Goal: Information Seeking & Learning: Check status

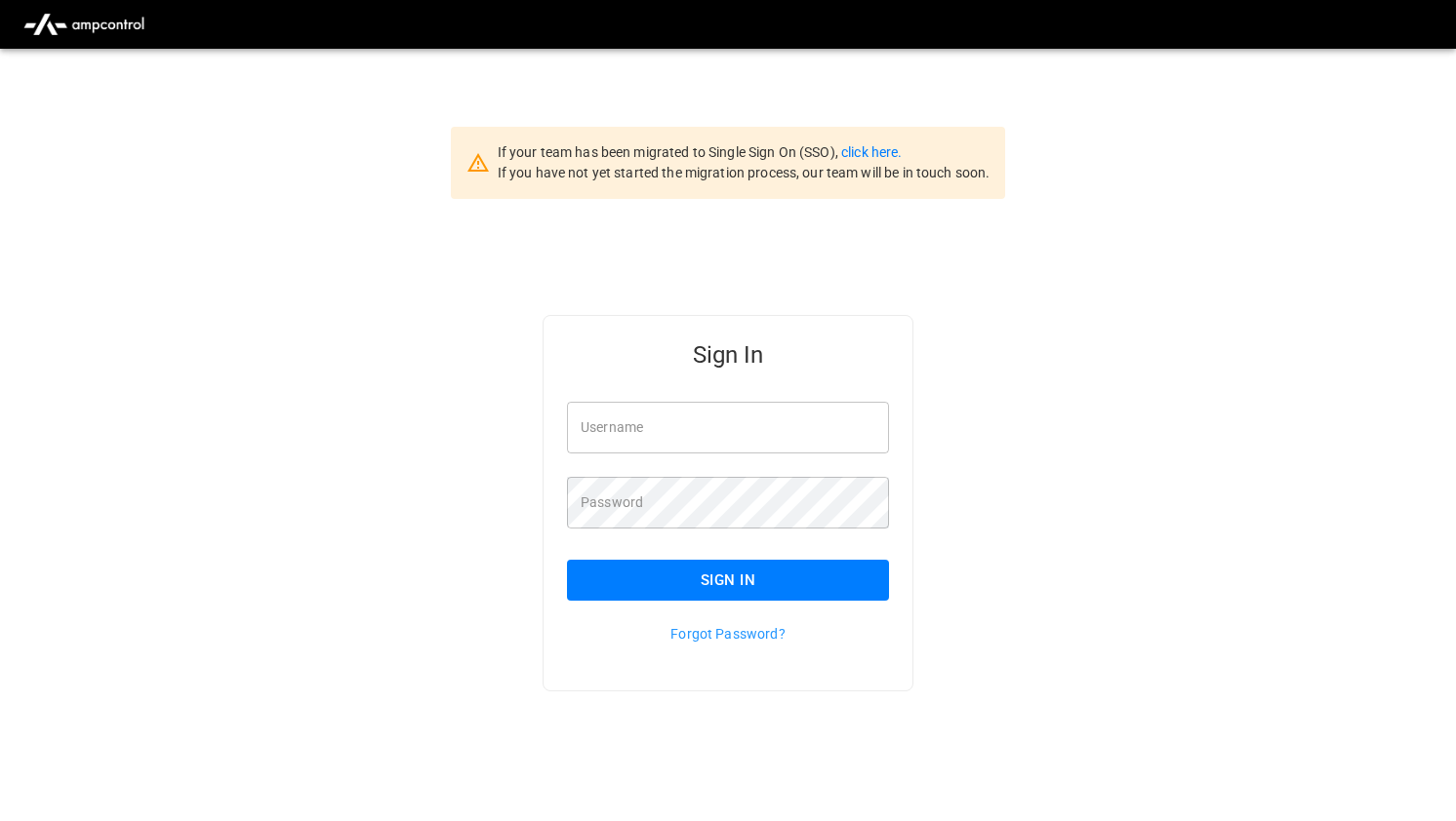
type input "*******"
click at [664, 586] on button "Sign In" at bounding box center [728, 580] width 322 height 41
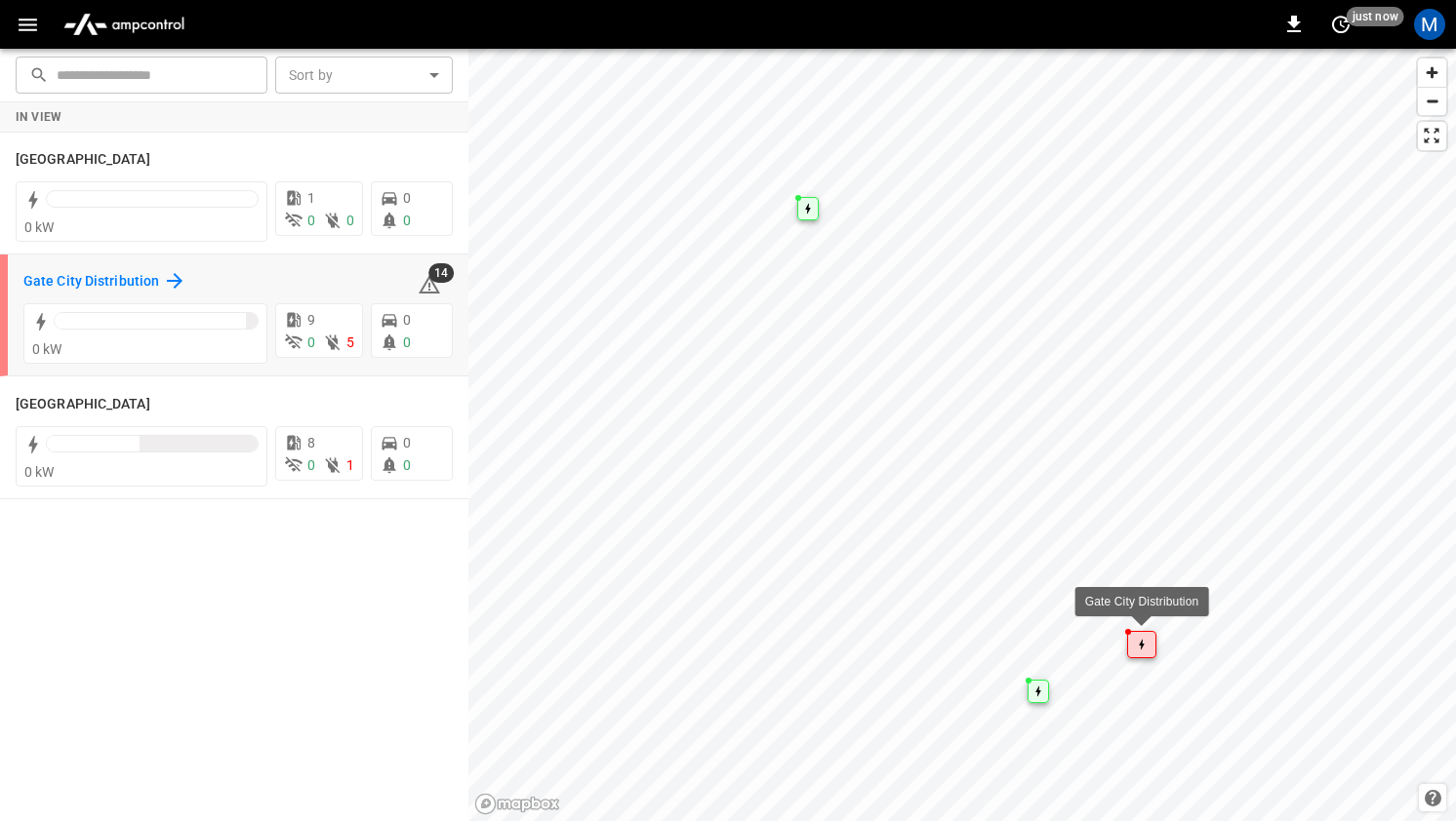
click at [126, 277] on h6 "Gate City Distribution" at bounding box center [91, 281] width 136 height 21
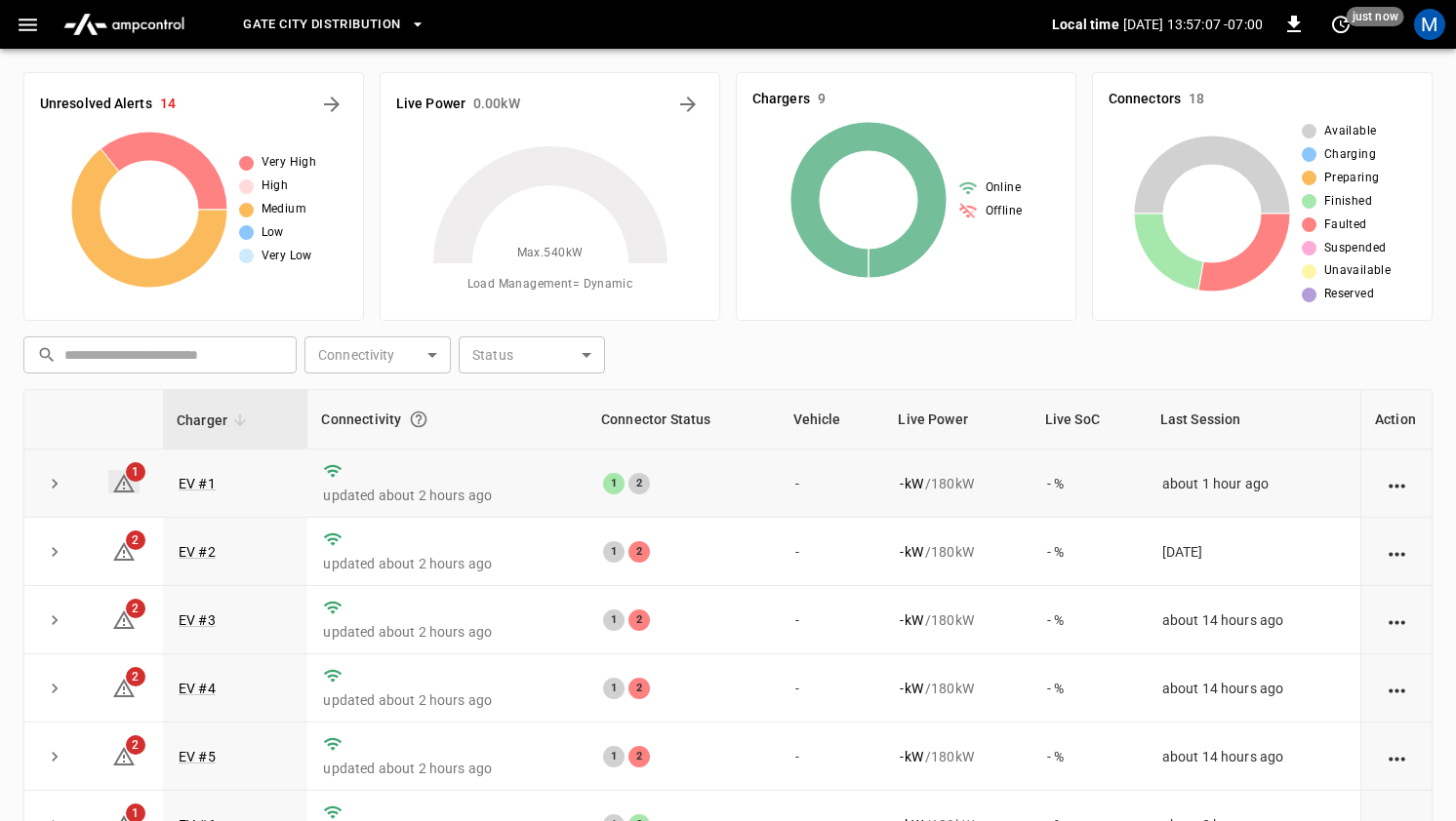
click at [122, 492] on icon at bounding box center [123, 483] width 21 height 19
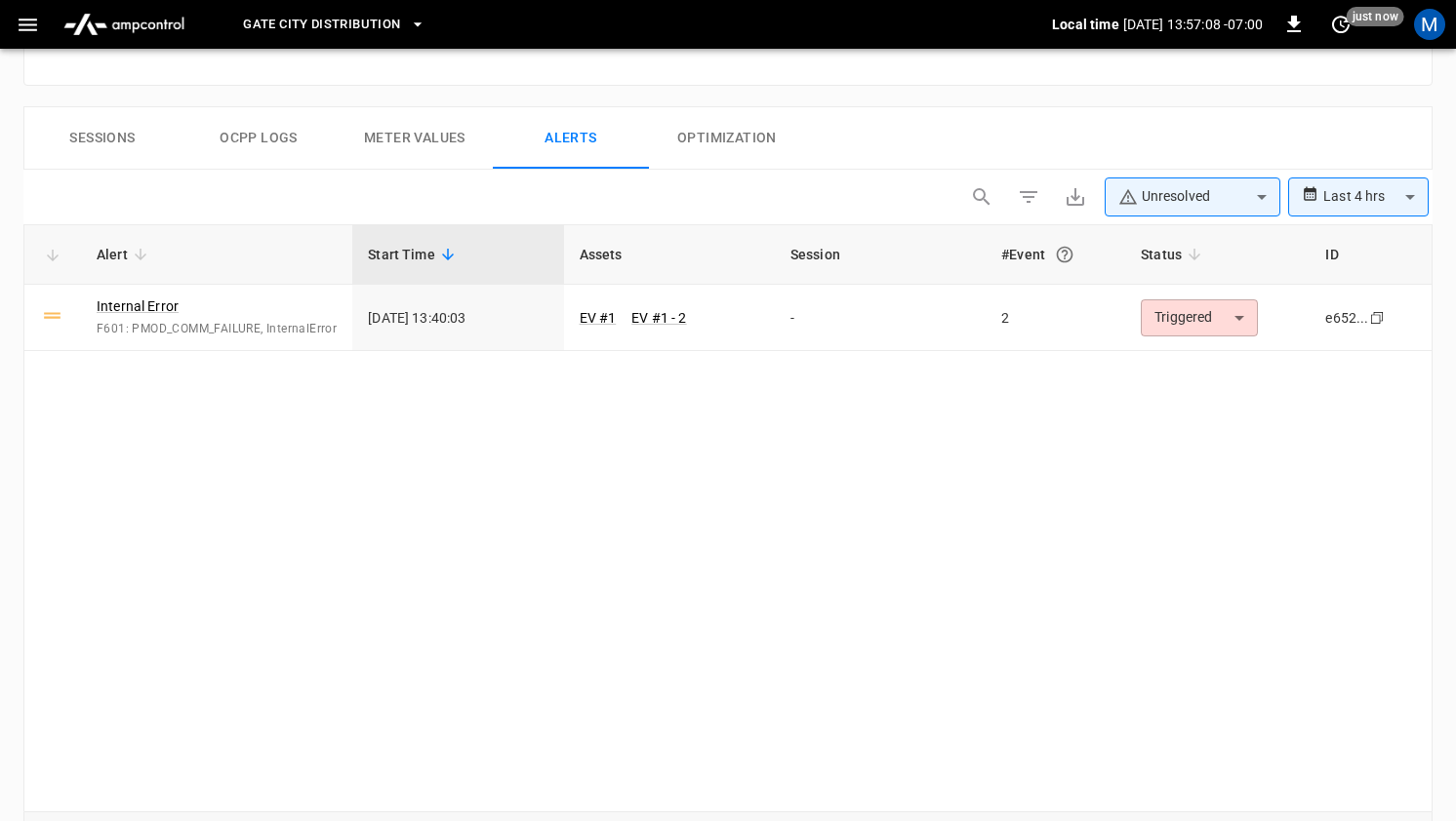
scroll to position [907, 0]
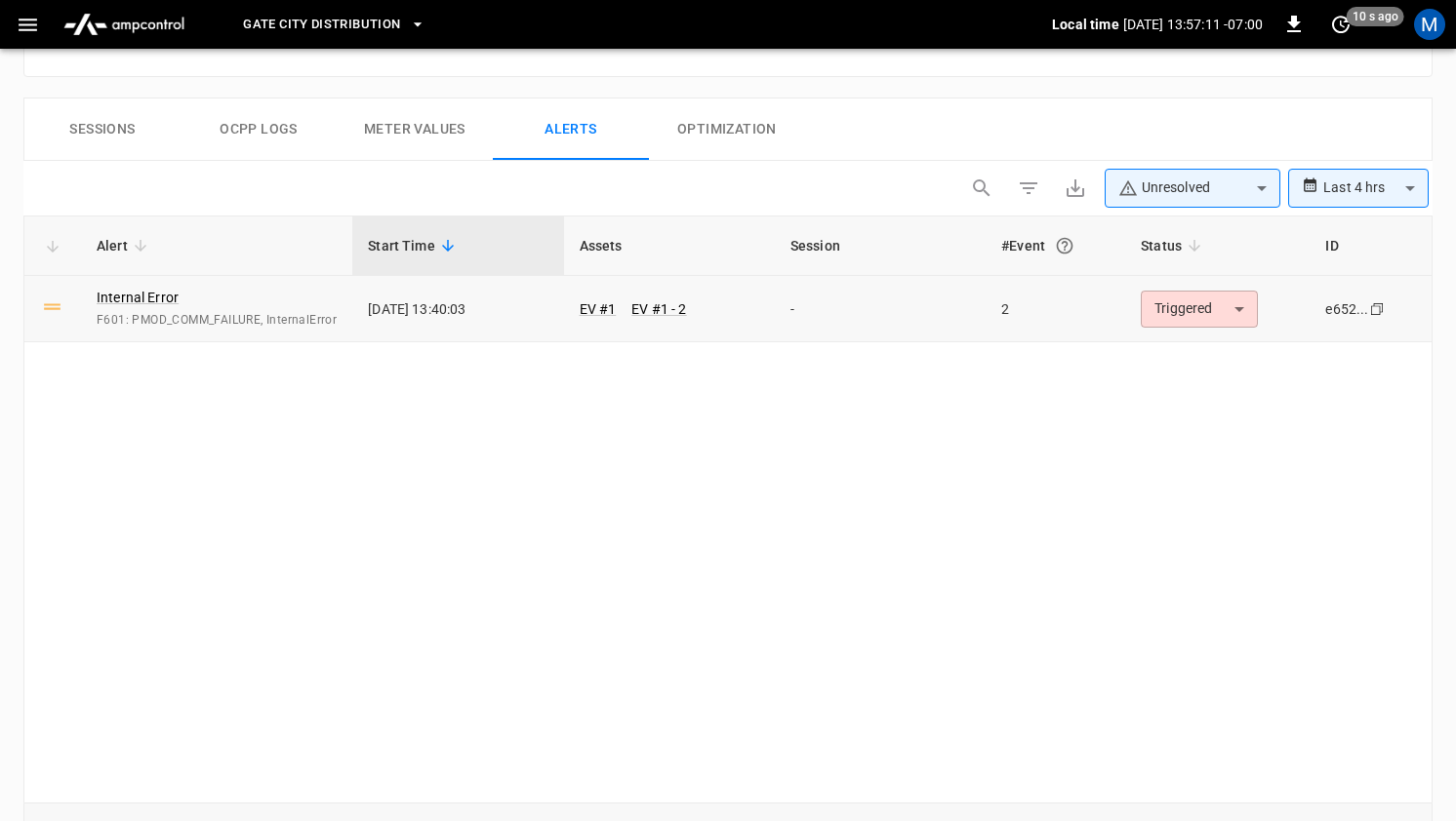
click at [175, 322] on span "F601: PMOD_COMM_FAILURE, InternalError" at bounding box center [217, 321] width 240 height 20
click at [246, 316] on span "F601: PMOD_COMM_FAILURE, InternalError" at bounding box center [217, 321] width 240 height 20
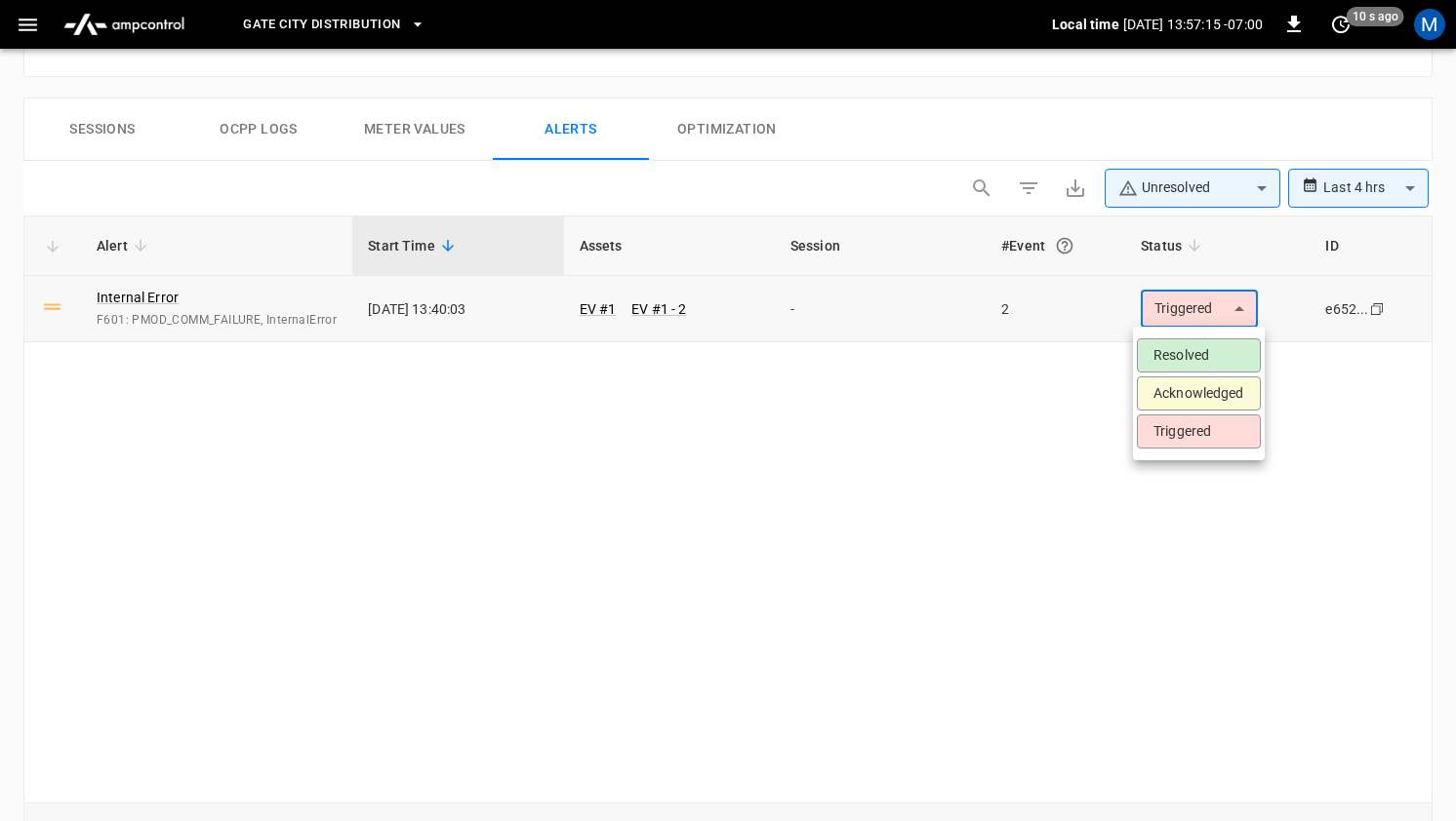
click at [1195, 309] on div at bounding box center [728, 410] width 1456 height 821
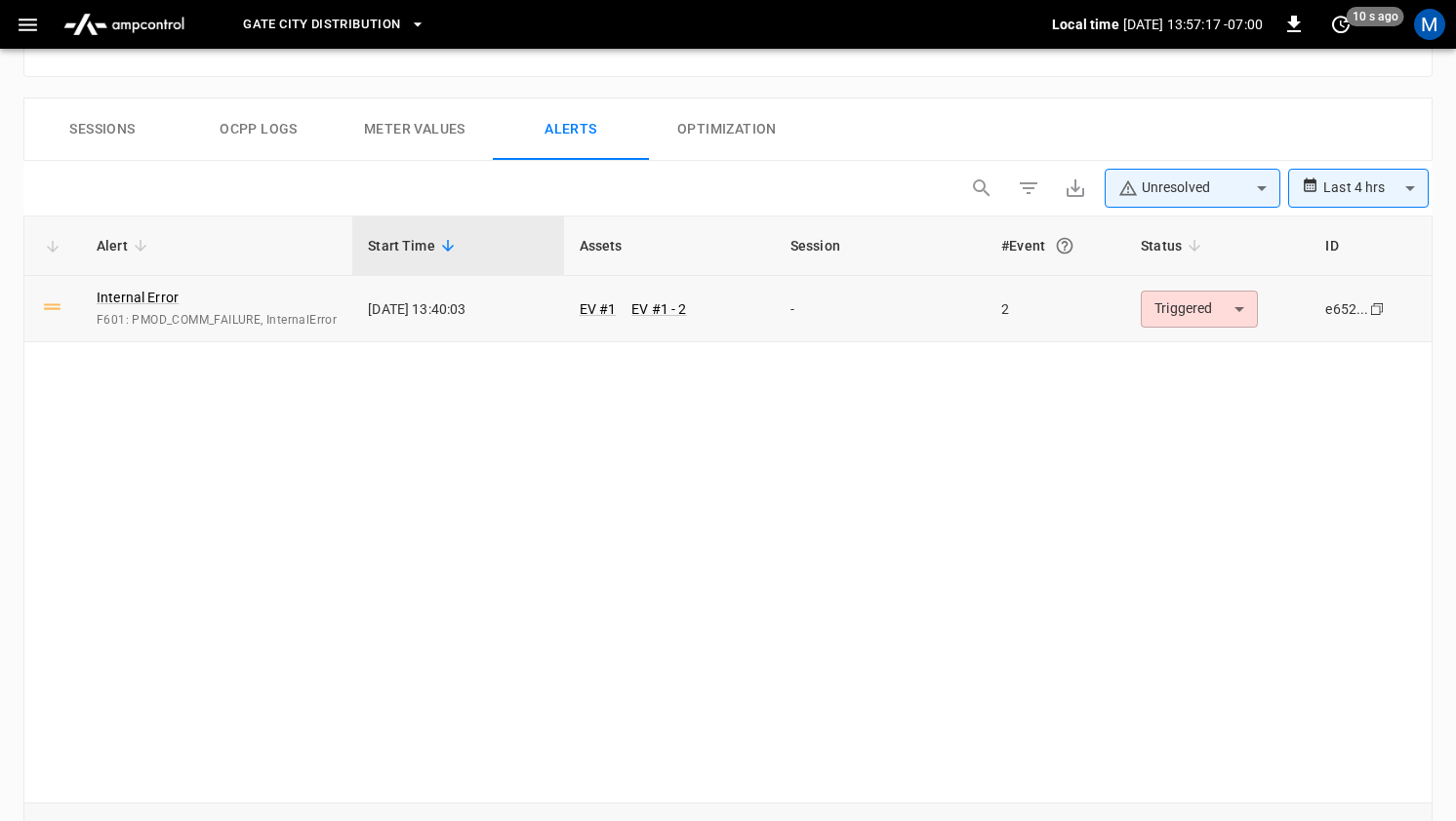
click at [282, 308] on div "Internal Error F601: PMOD_COMM_FAILURE, InternalError" at bounding box center [217, 309] width 240 height 43
click at [129, 298] on link "Internal Error" at bounding box center [138, 297] width 90 height 27
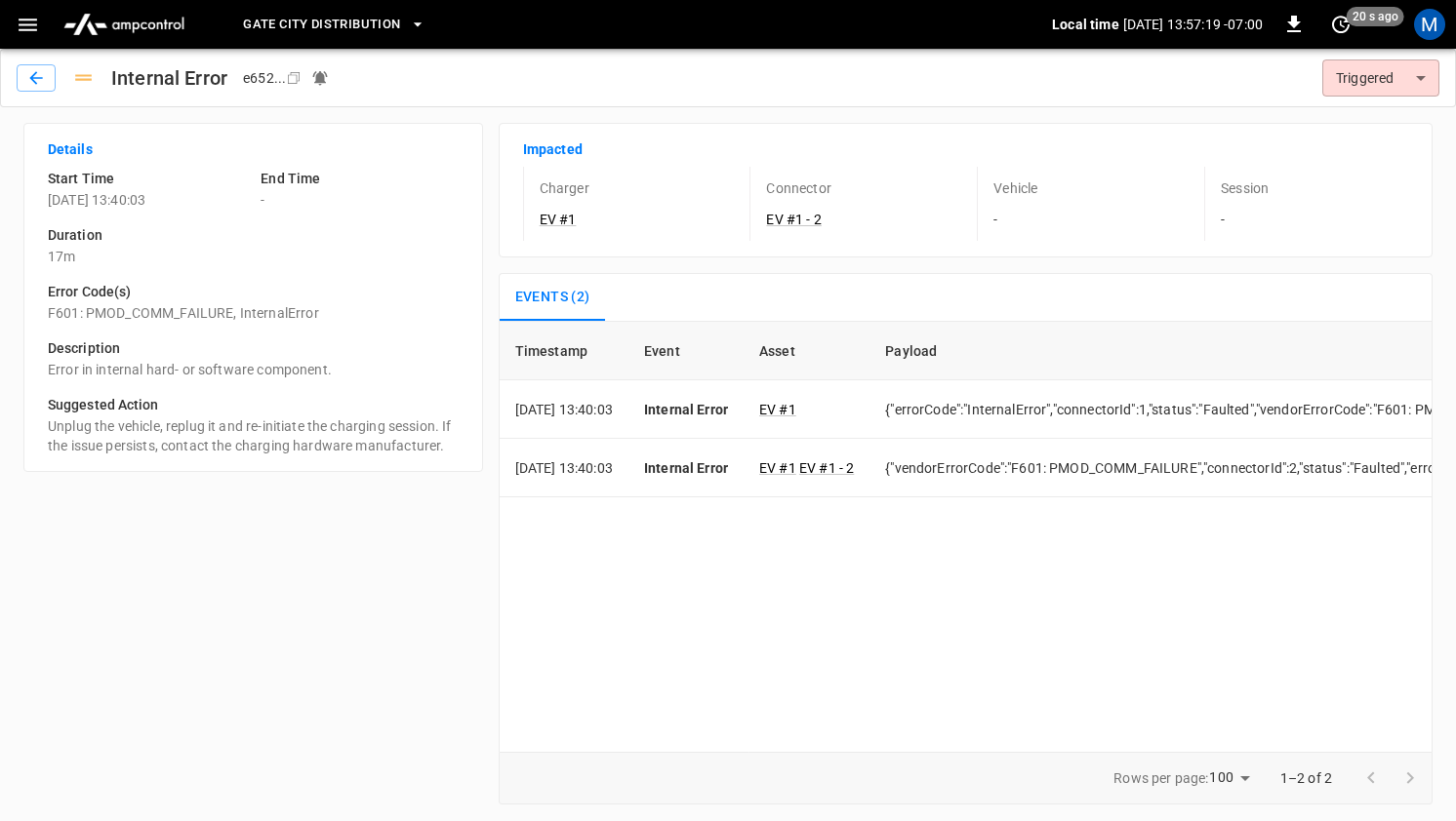
click at [170, 439] on p "Unplug the vehicle, replug it and re-initiate the charging session. If the issu…" at bounding box center [253, 436] width 411 height 39
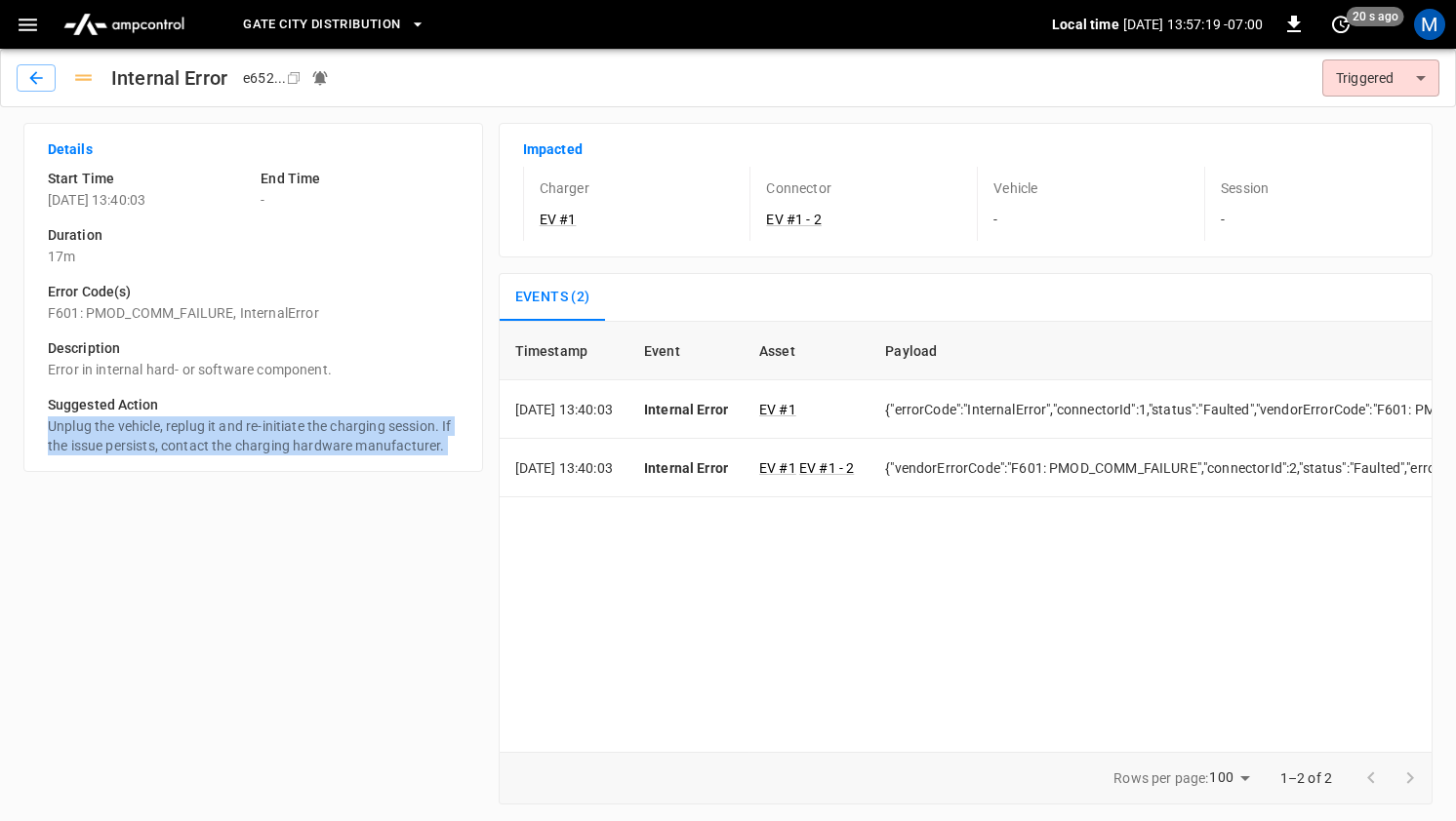
click at [170, 439] on p "Unplug the vehicle, replug it and re-initiate the charging session. If the issu…" at bounding box center [253, 436] width 411 height 39
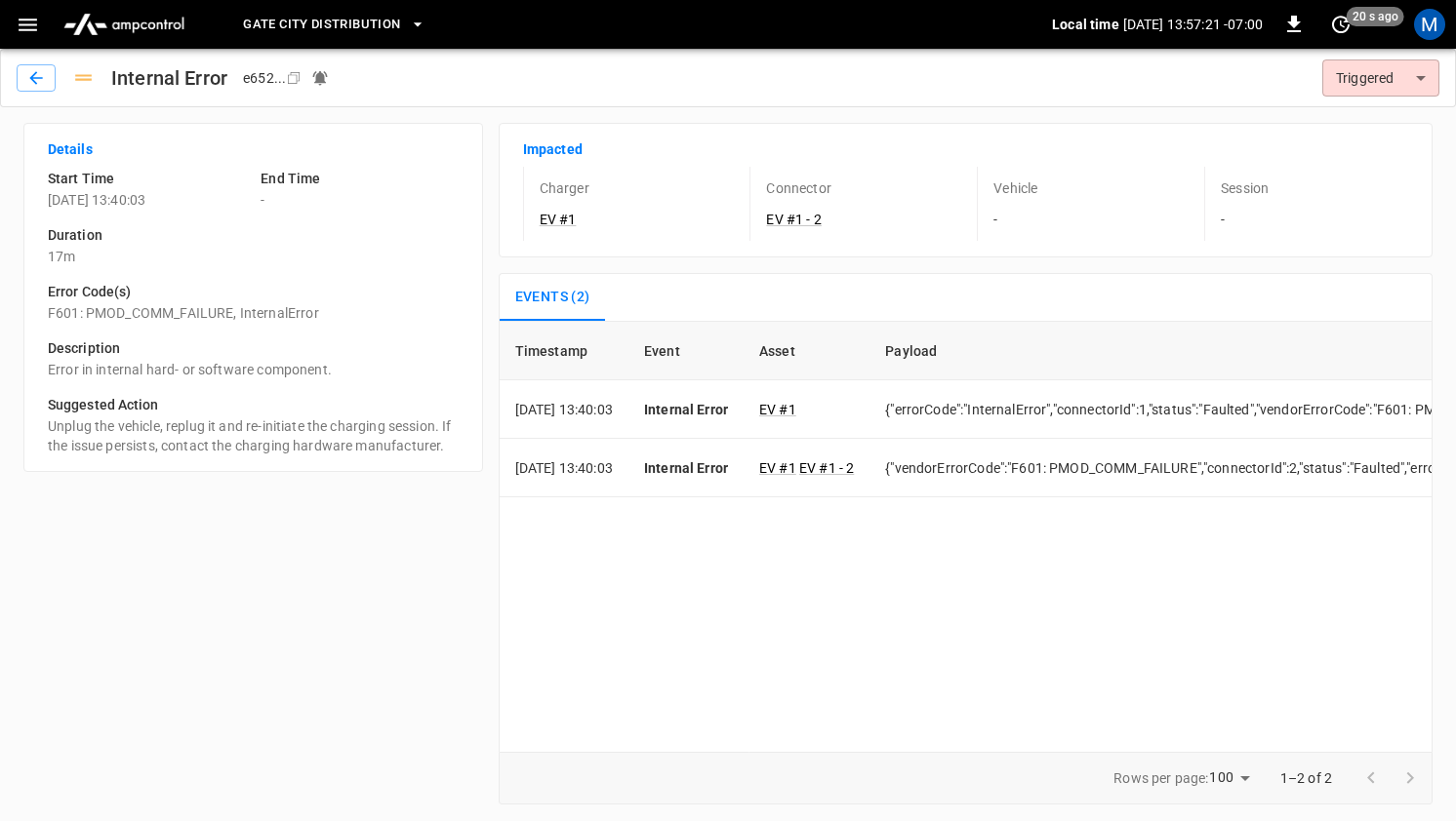
click at [241, 358] on h6 "Description" at bounding box center [253, 349] width 411 height 21
click at [250, 334] on div "Description Error in internal hard- or software component." at bounding box center [245, 351] width 426 height 57
click at [219, 318] on p "F601: PMOD_COMM_FAILURE, InternalError" at bounding box center [253, 313] width 411 height 20
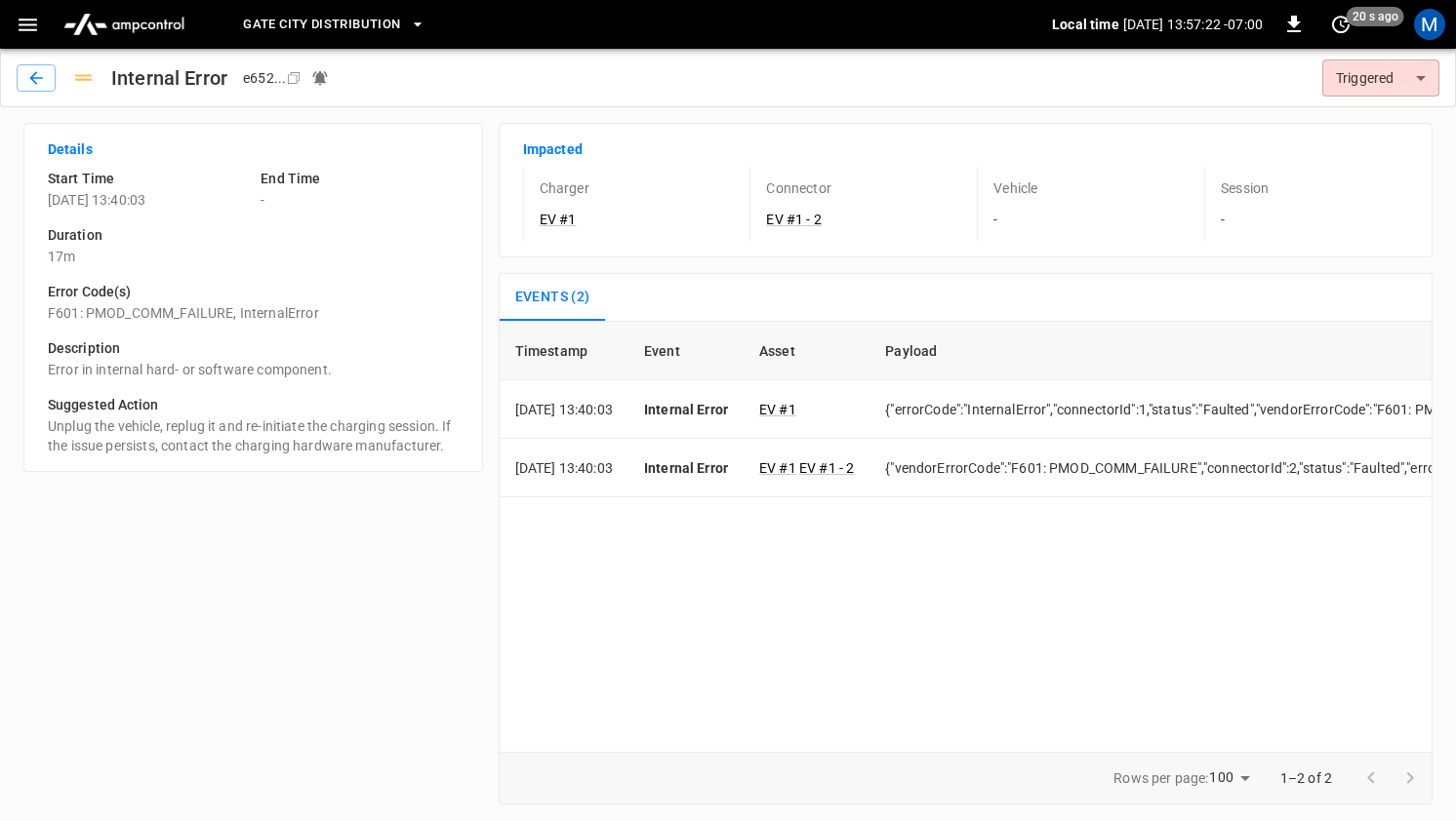
click at [294, 327] on div "Description Error in internal hard- or software component." at bounding box center [245, 351] width 426 height 57
click at [273, 40] on button "Gate City Distribution" at bounding box center [334, 25] width 198 height 38
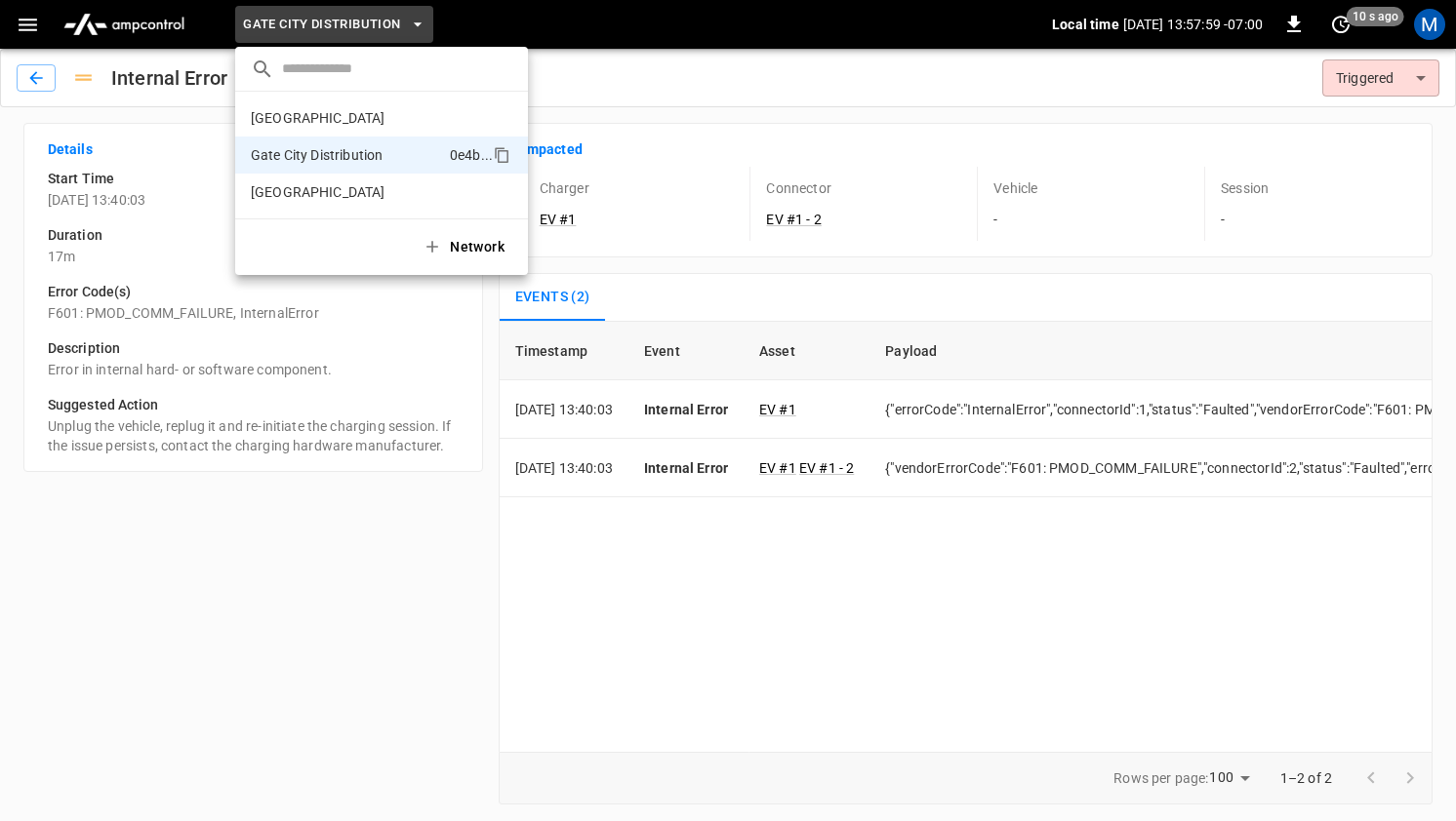
click at [23, 85] on div at bounding box center [728, 410] width 1456 height 821
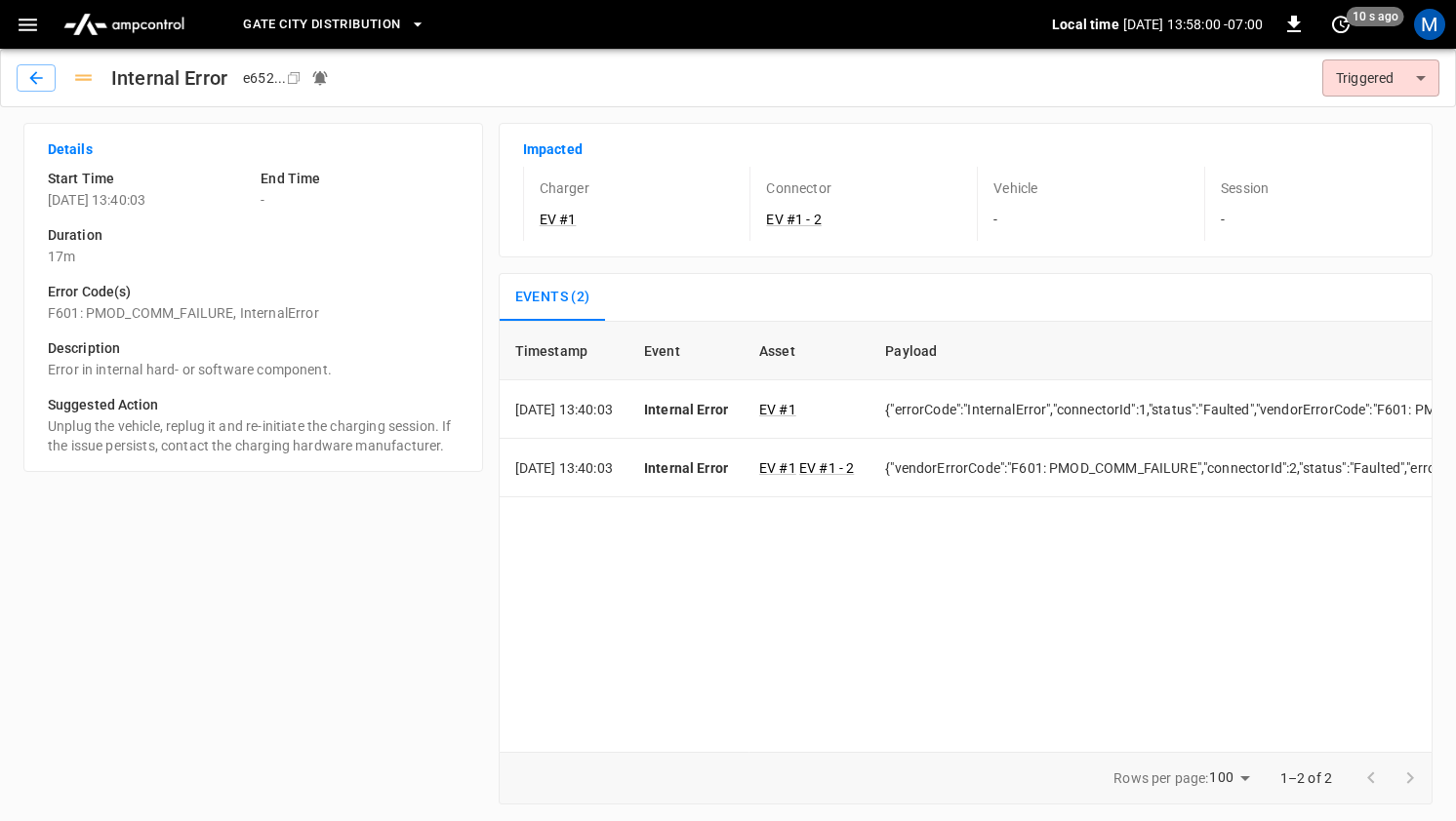
click at [27, 42] on button "button" at bounding box center [28, 25] width 40 height 36
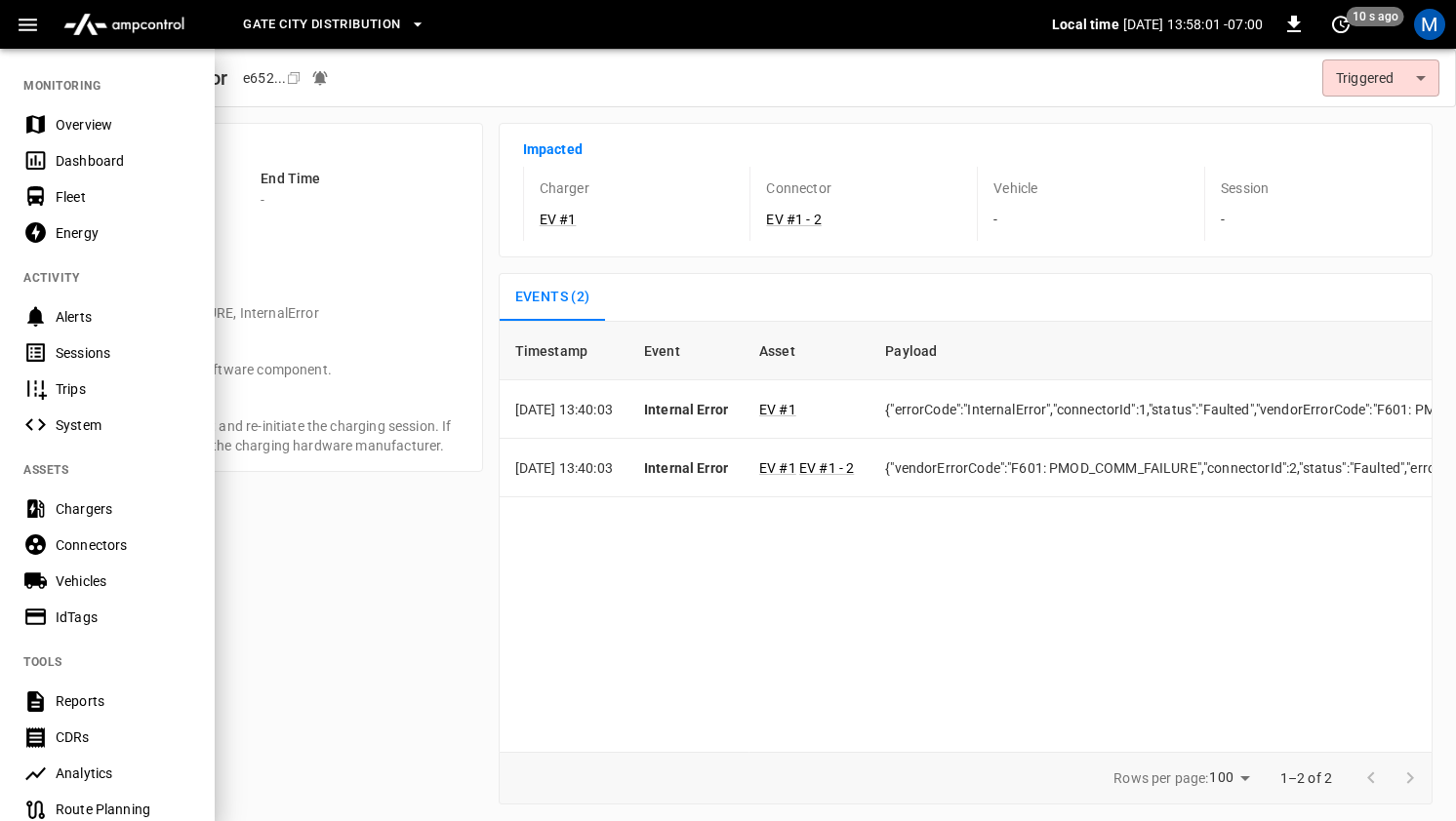
click at [67, 113] on div "Overview" at bounding box center [107, 124] width 215 height 36
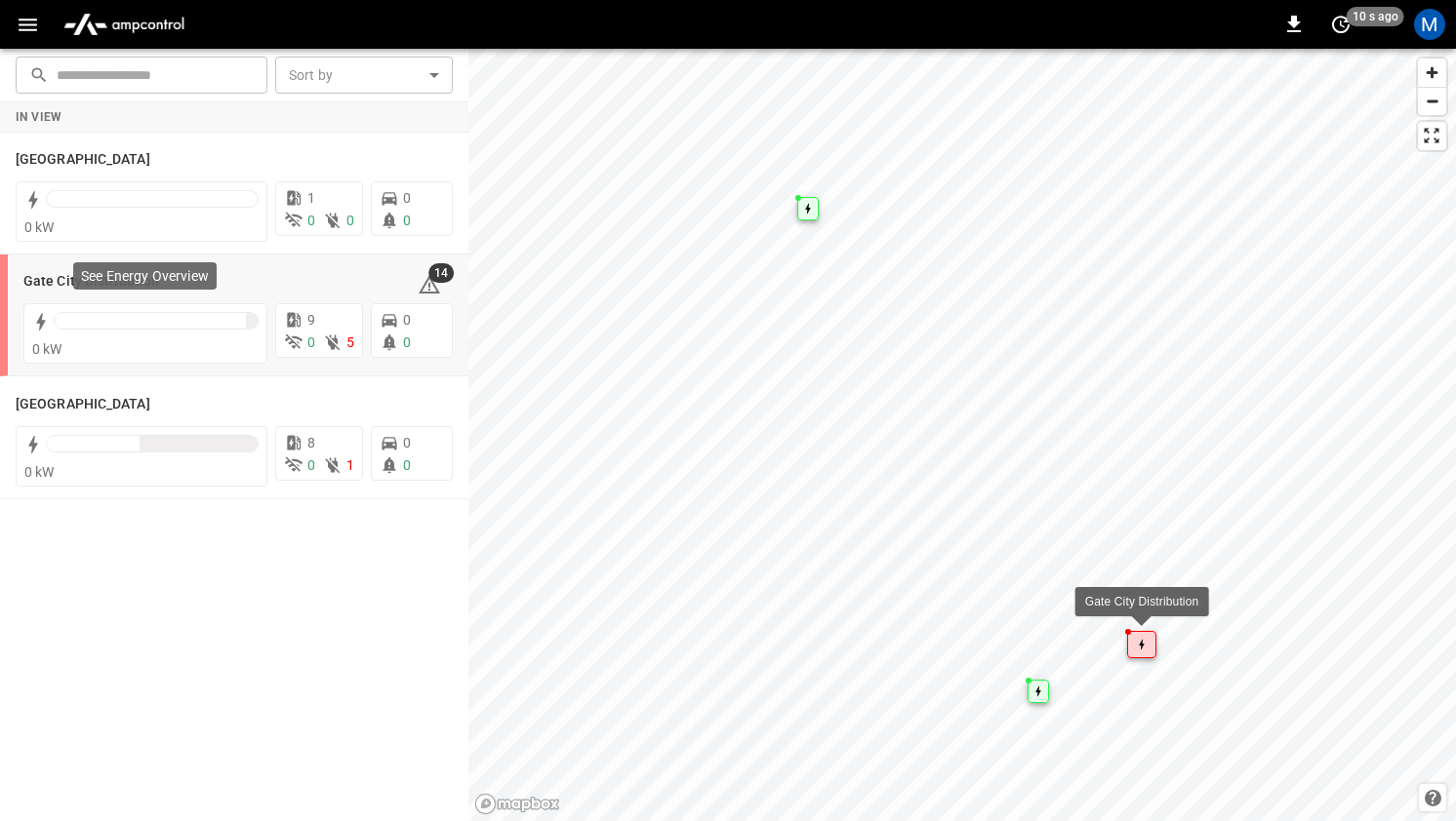
click at [92, 282] on p "See Energy Overview" at bounding box center [145, 276] width 128 height 20
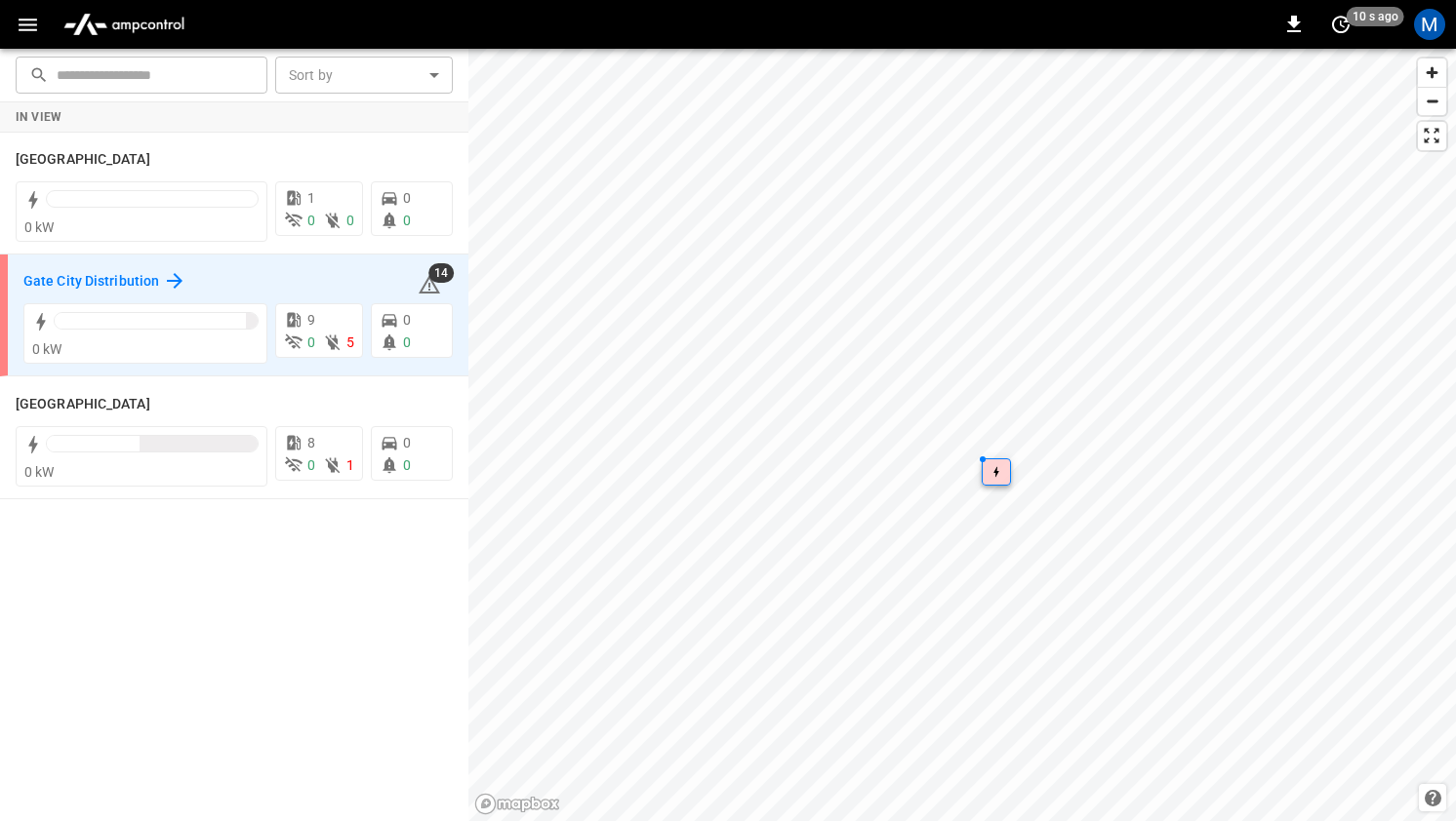
click at [174, 283] on icon at bounding box center [175, 281] width 16 height 16
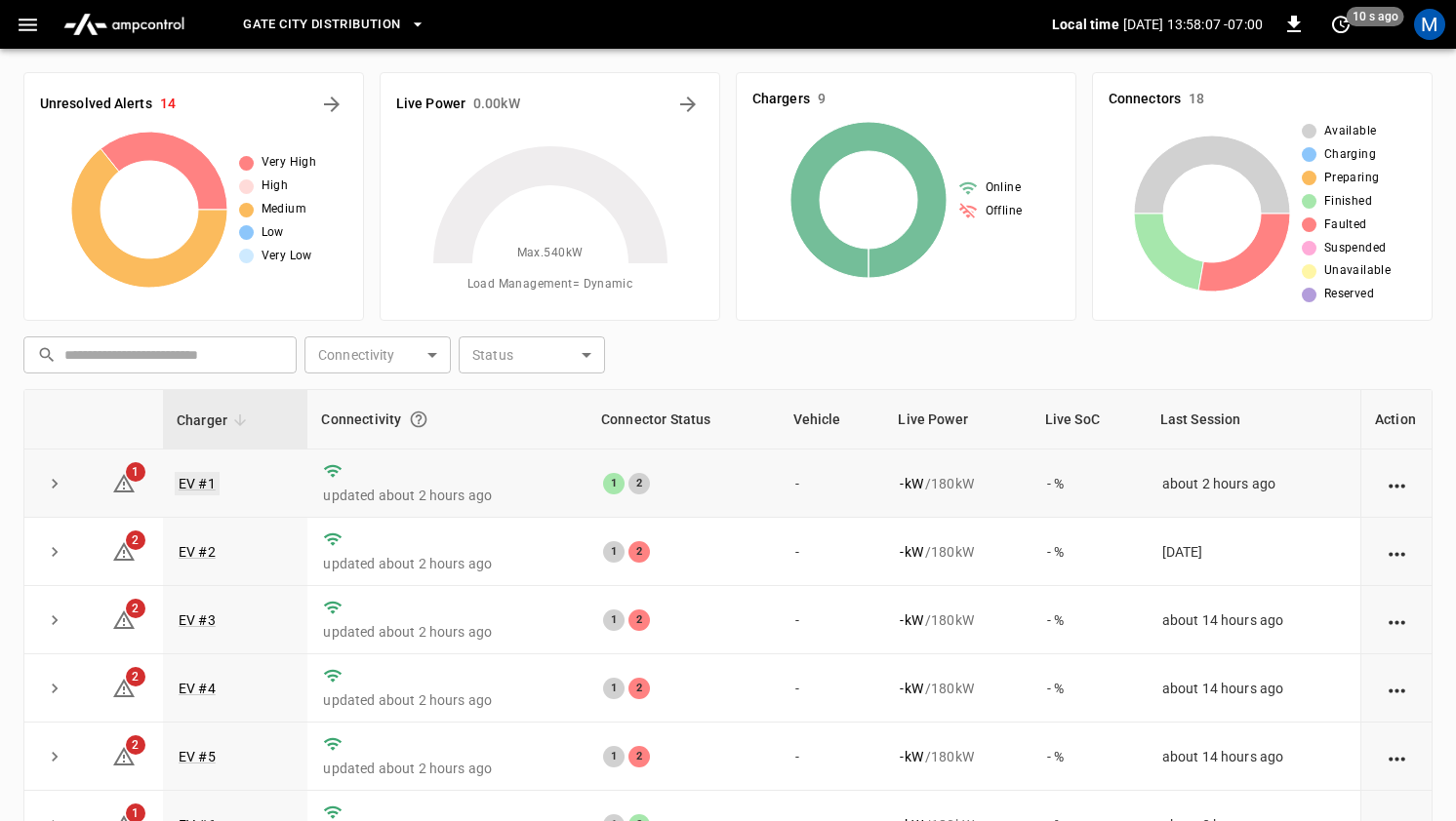
click at [204, 486] on link "EV #1" at bounding box center [197, 483] width 45 height 23
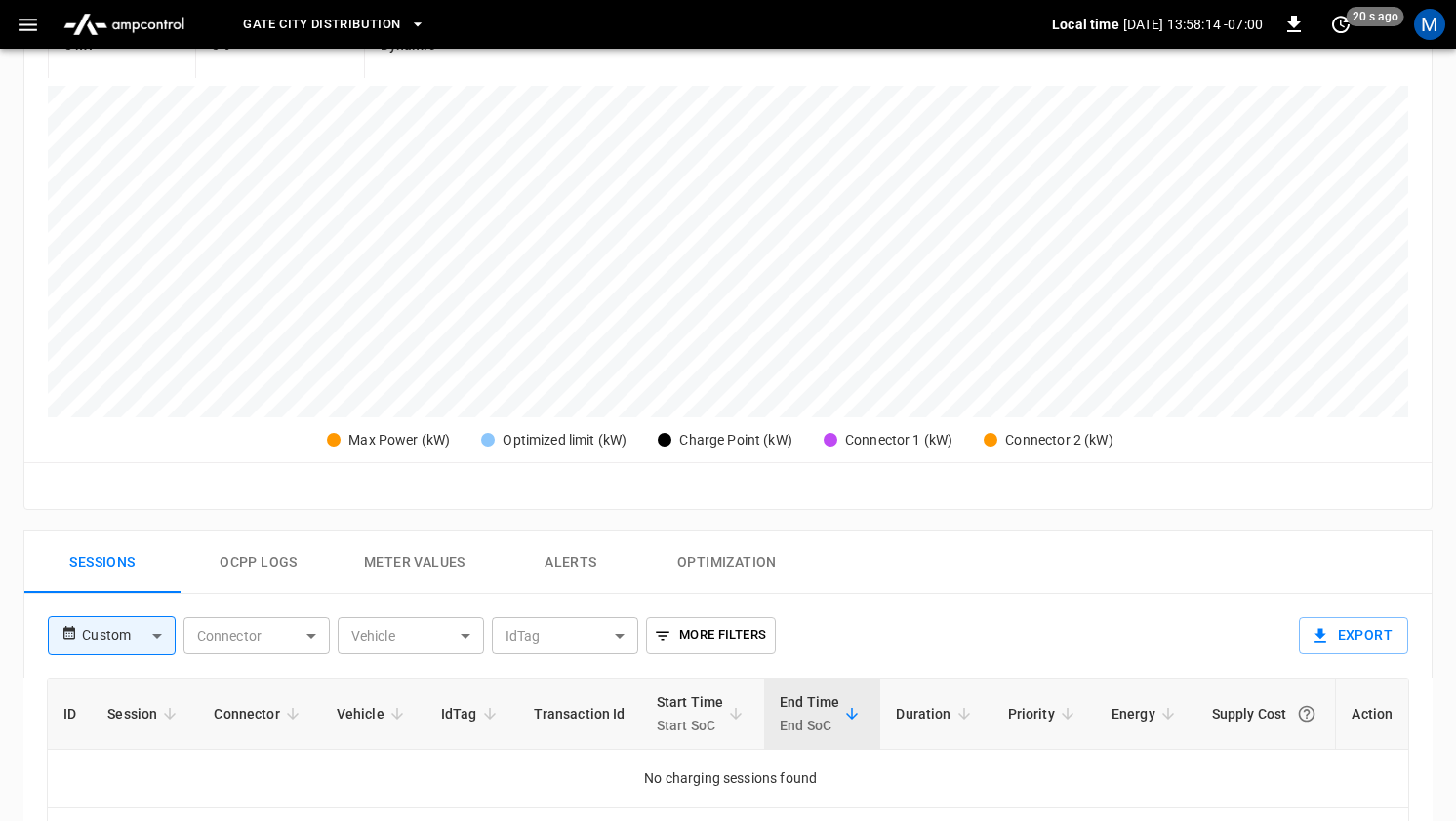
scroll to position [497, 0]
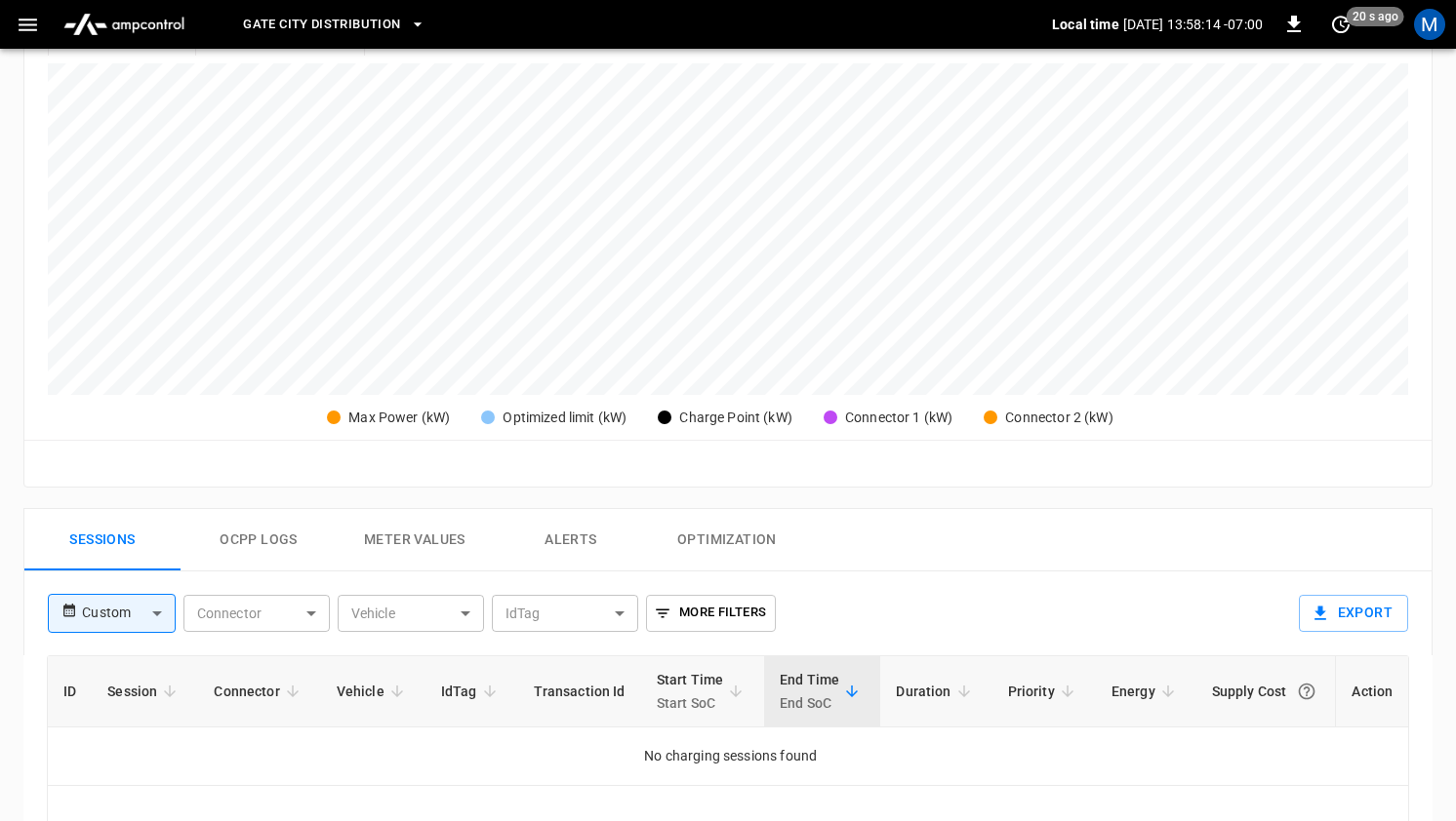
click at [239, 541] on button "Ocpp logs" at bounding box center [258, 540] width 156 height 62
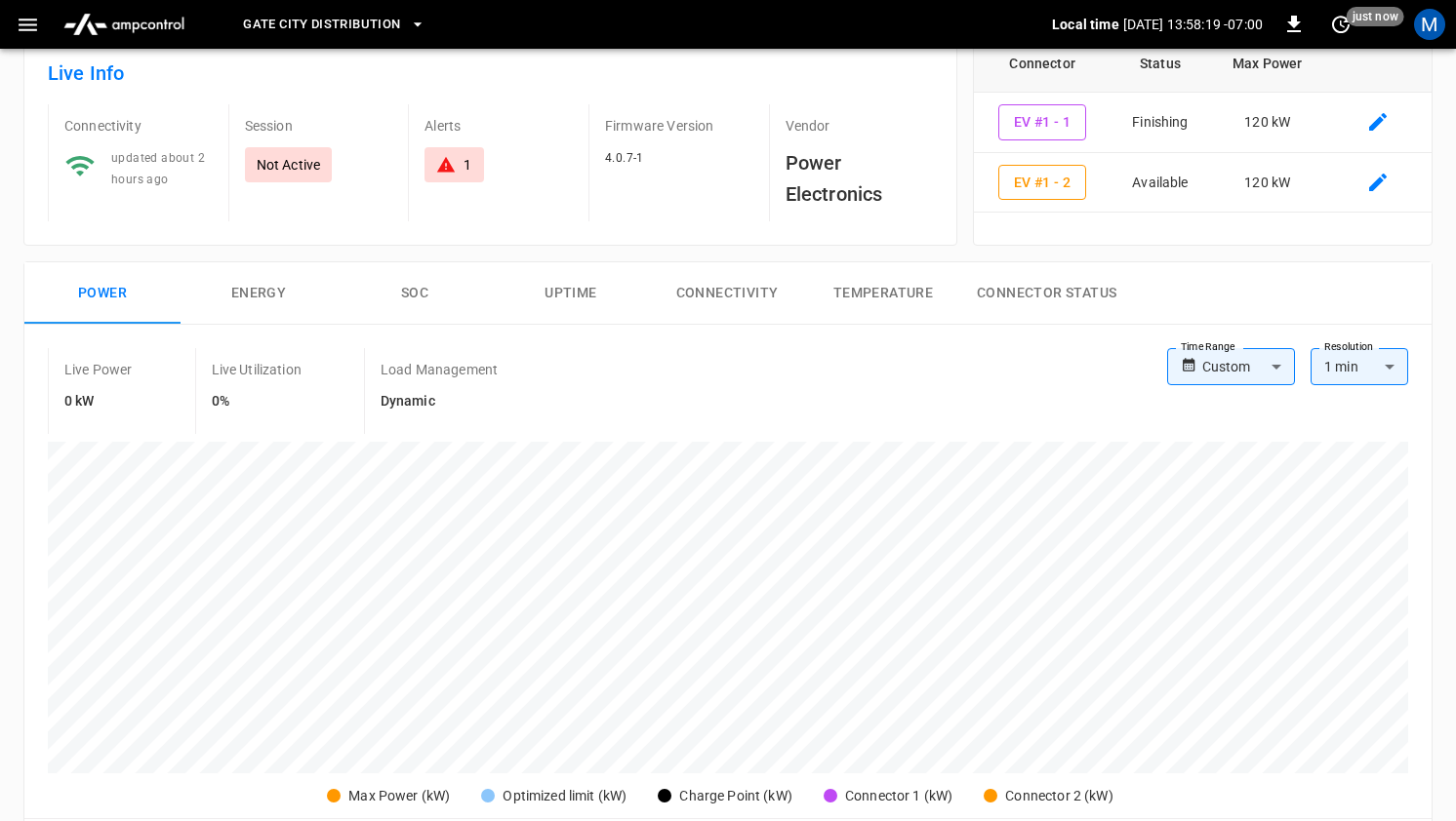
scroll to position [120, 0]
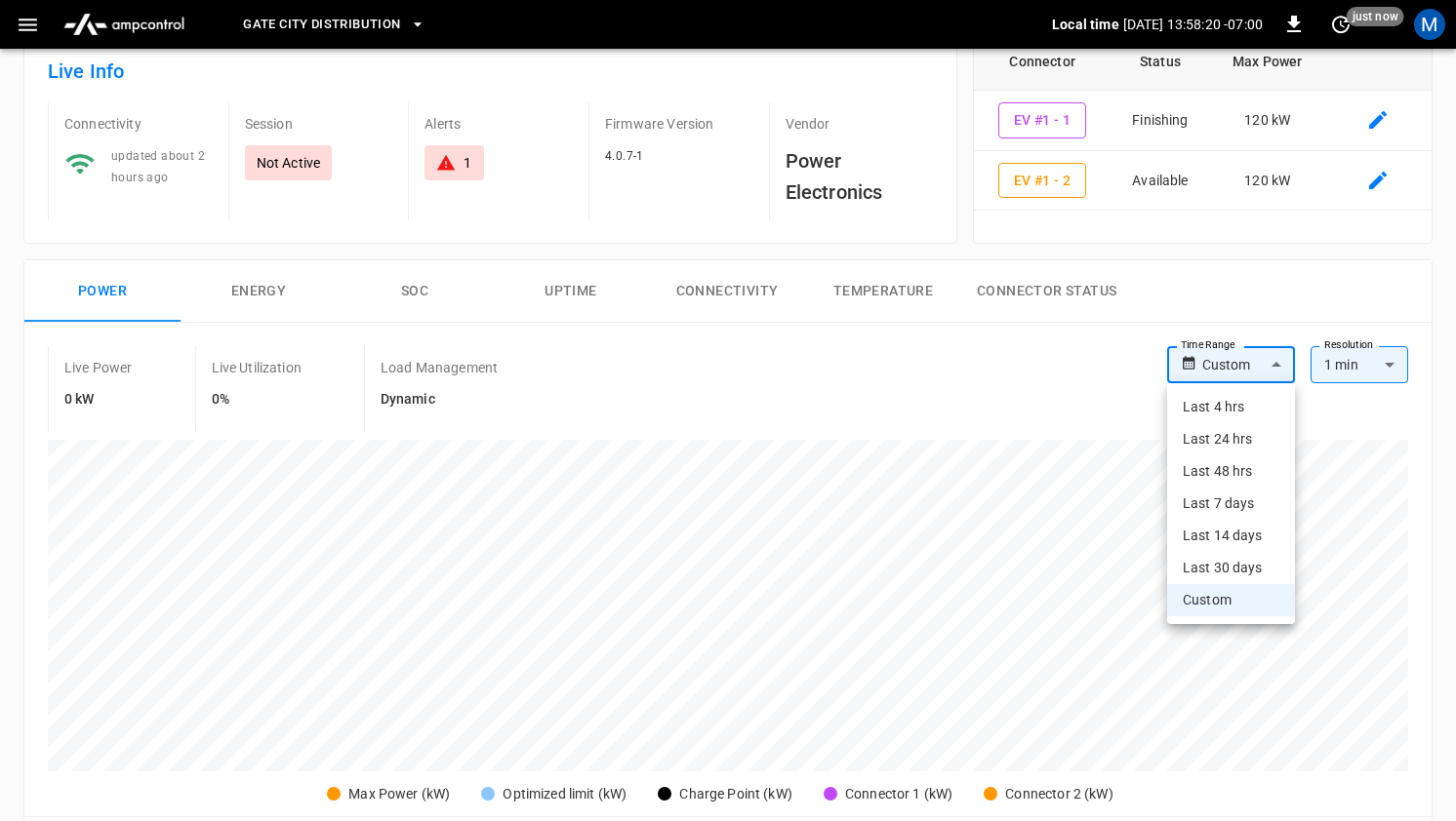
click at [1262, 370] on body "Gate City Distribution Local time 2025-09-02 13:58:20 -07:00 0 just now M EV #1…" at bounding box center [728, 790] width 1456 height 1820
click at [1241, 439] on li "Last 24 hrs" at bounding box center [1231, 439] width 128 height 32
type input "**********"
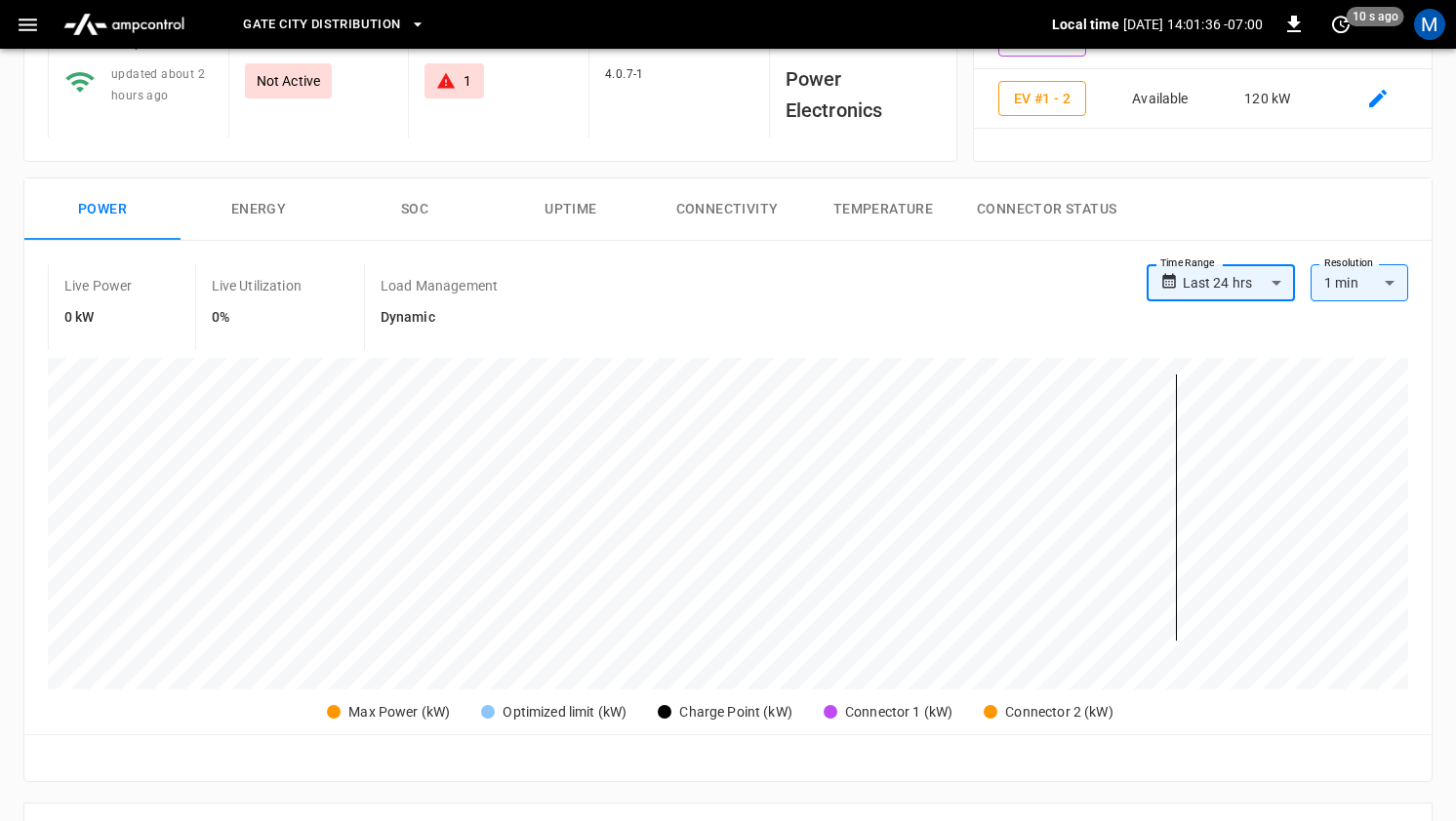
scroll to position [0, 0]
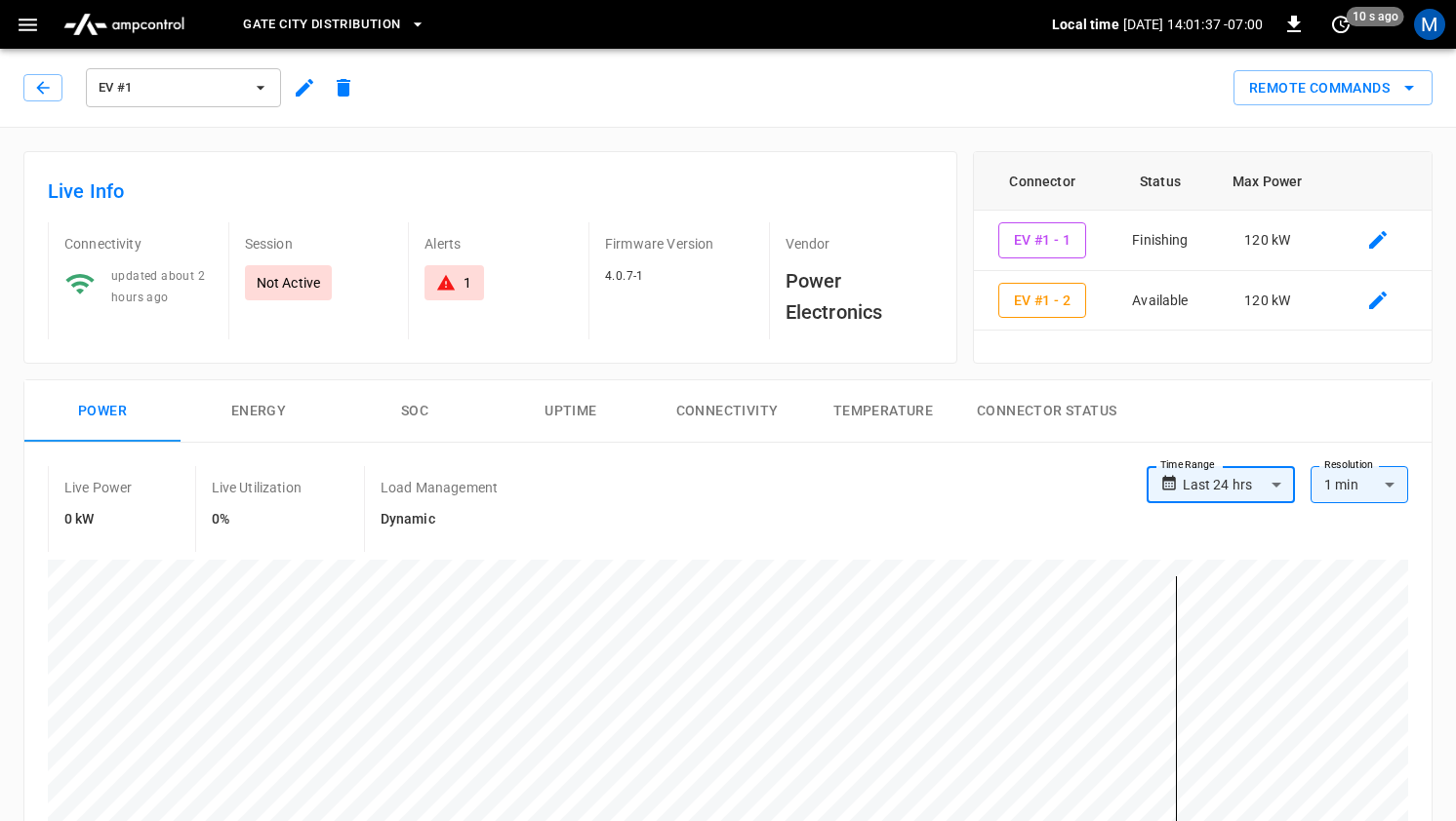
click at [286, 34] on span "Gate City Distribution" at bounding box center [321, 25] width 157 height 22
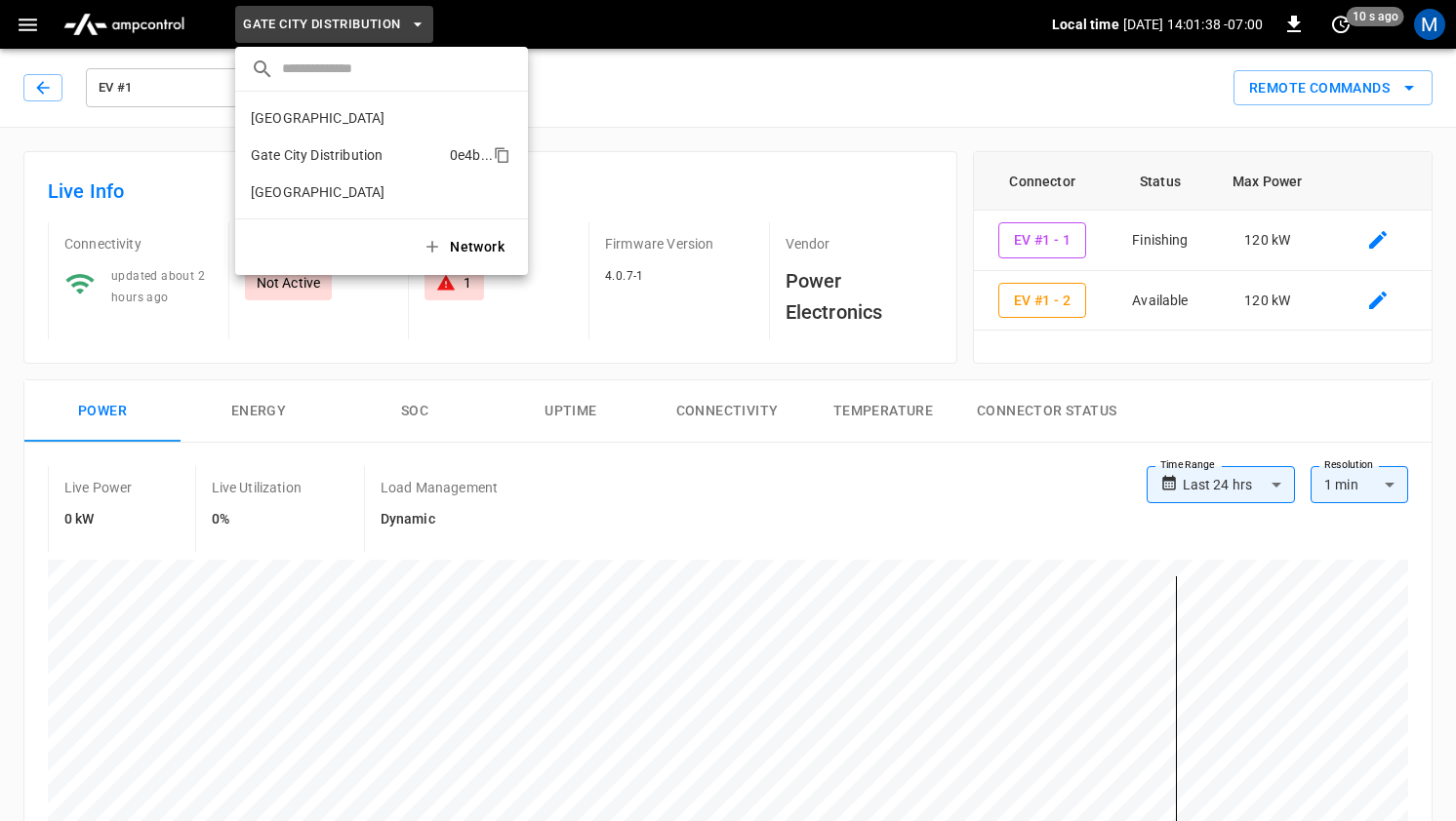
click at [300, 148] on p "Gate City Distribution" at bounding box center [346, 155] width 191 height 20
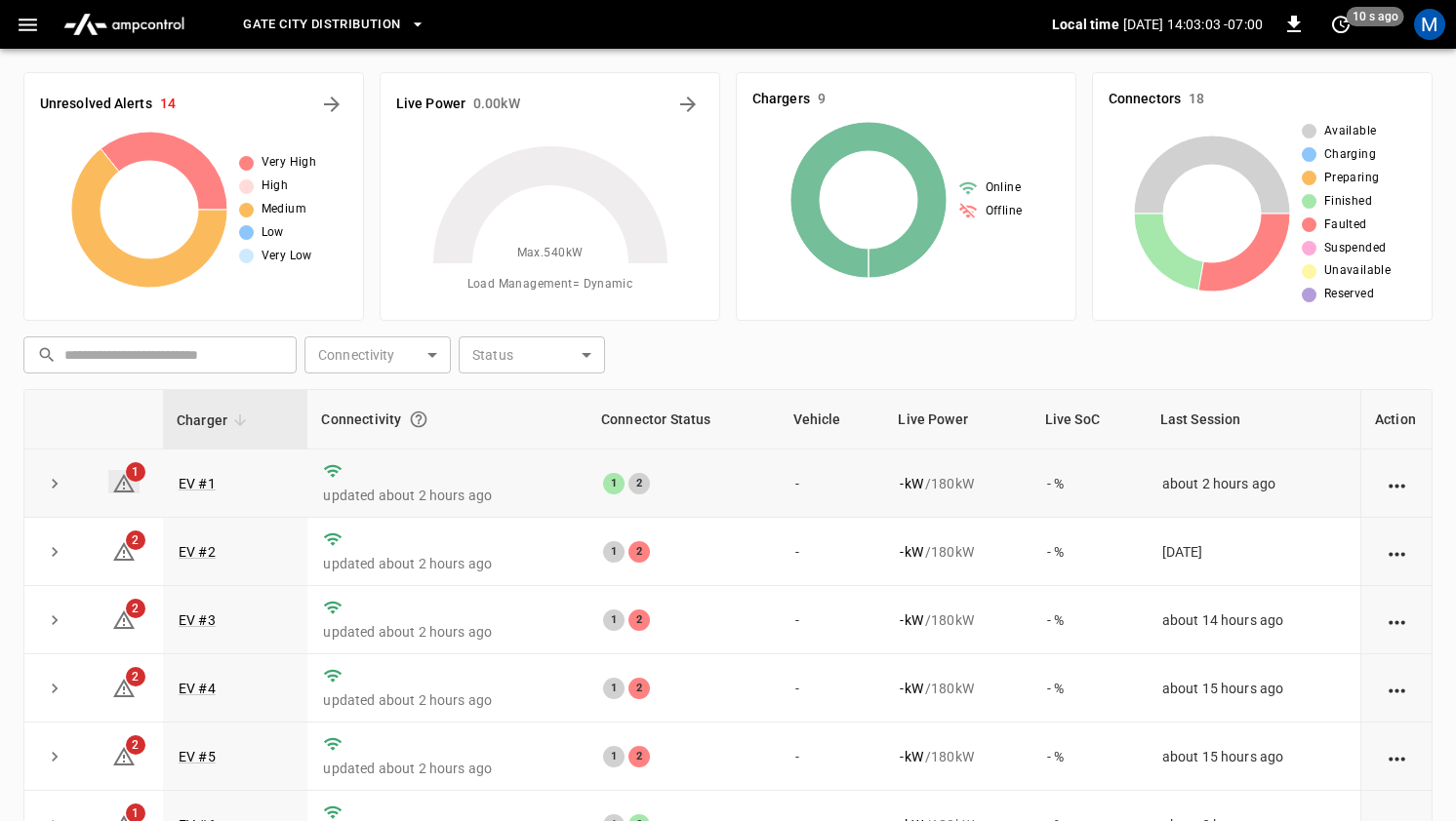
click at [125, 472] on icon at bounding box center [123, 483] width 23 height 23
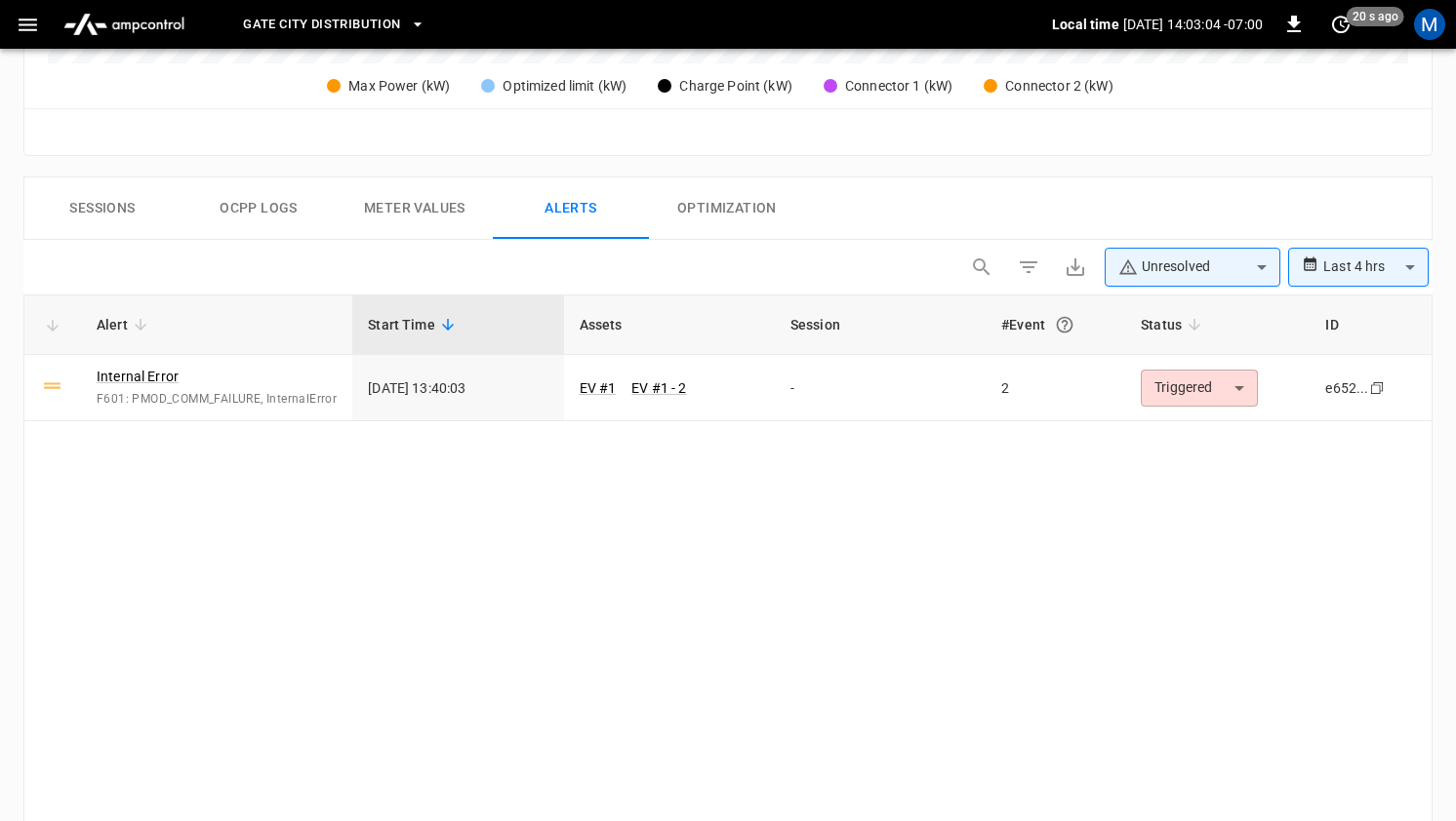
scroll to position [907, 0]
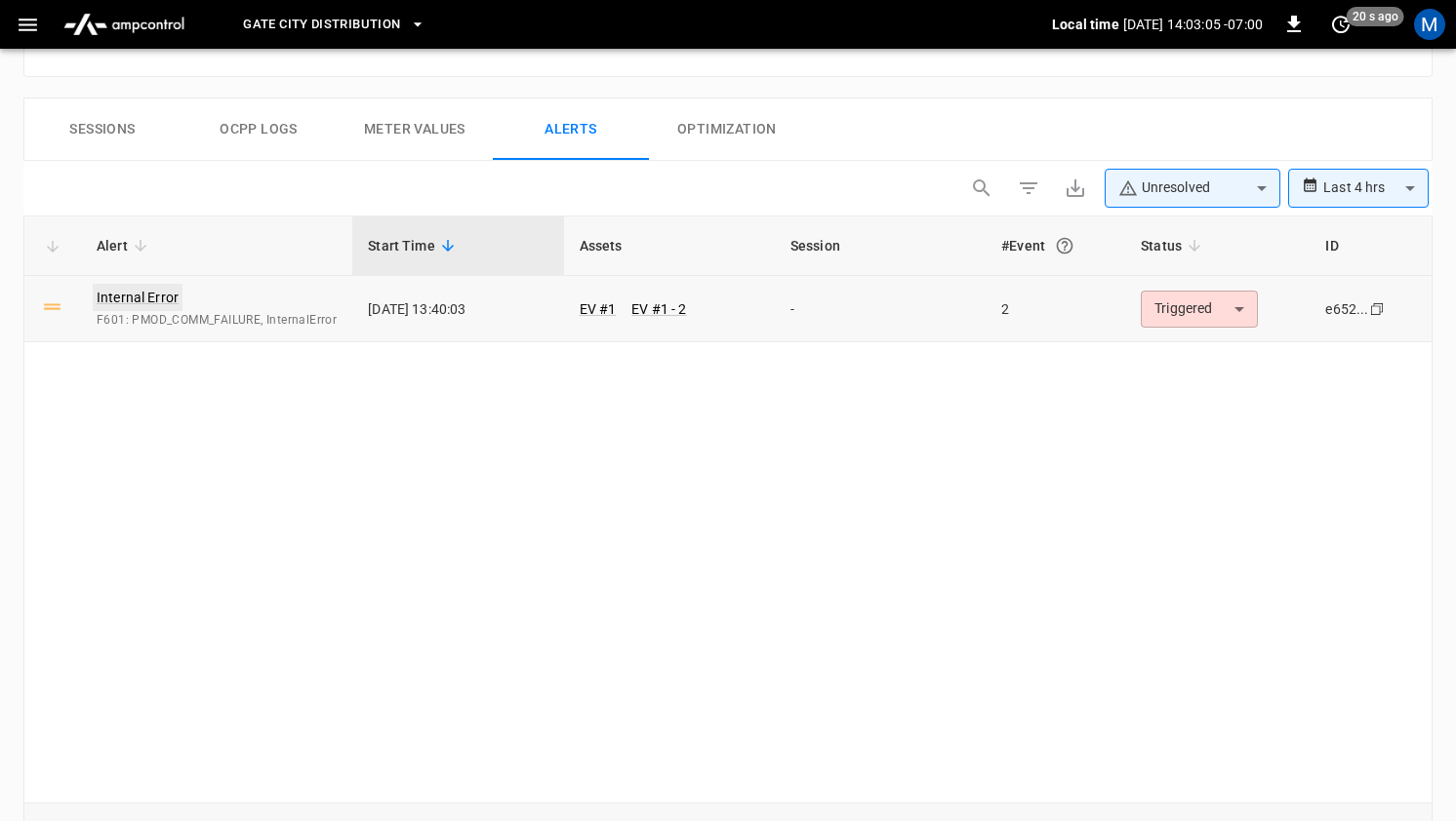
click at [158, 294] on link "Internal Error" at bounding box center [138, 297] width 90 height 27
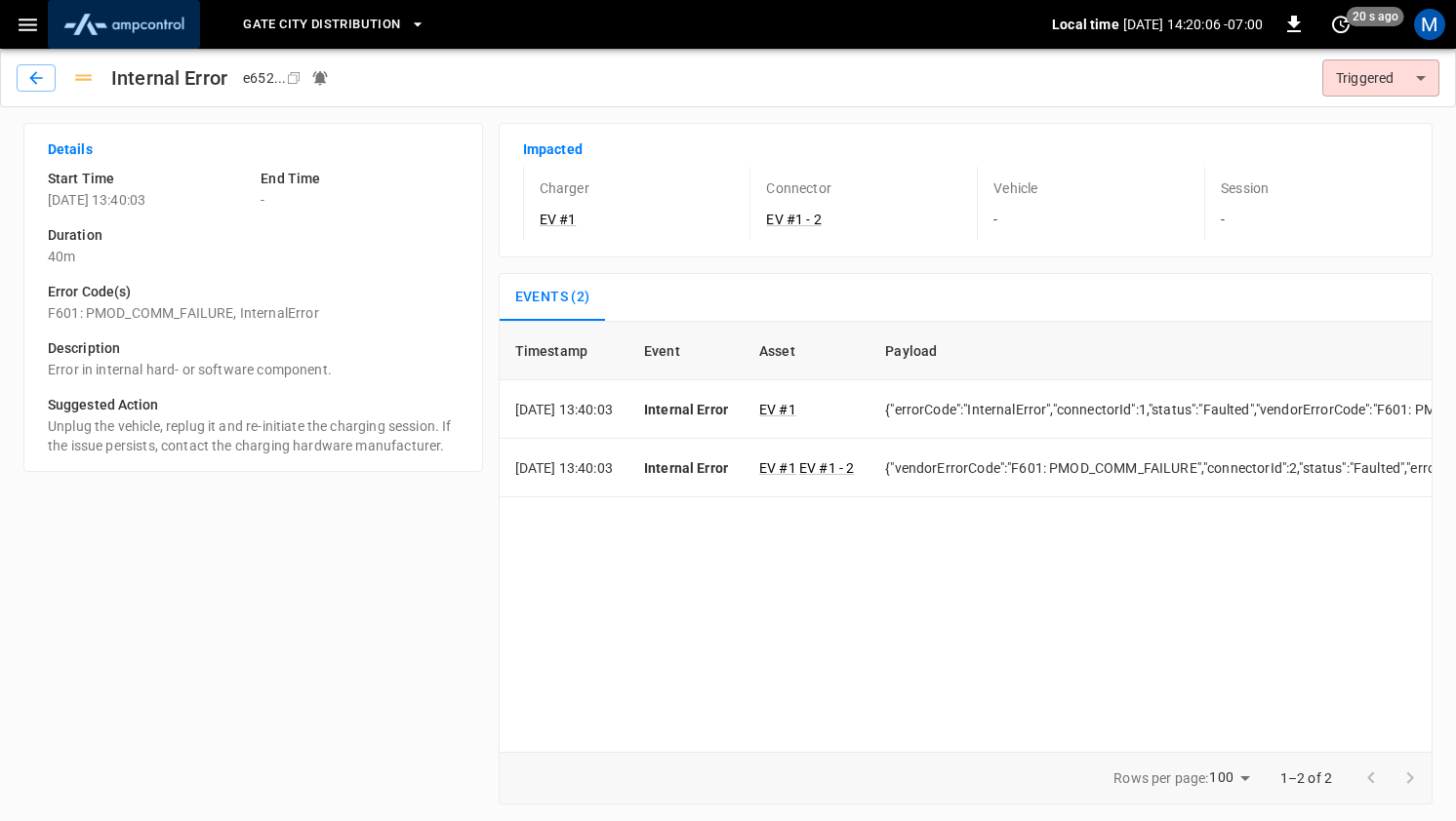
click at [145, 37] on img "menu" at bounding box center [124, 24] width 137 height 37
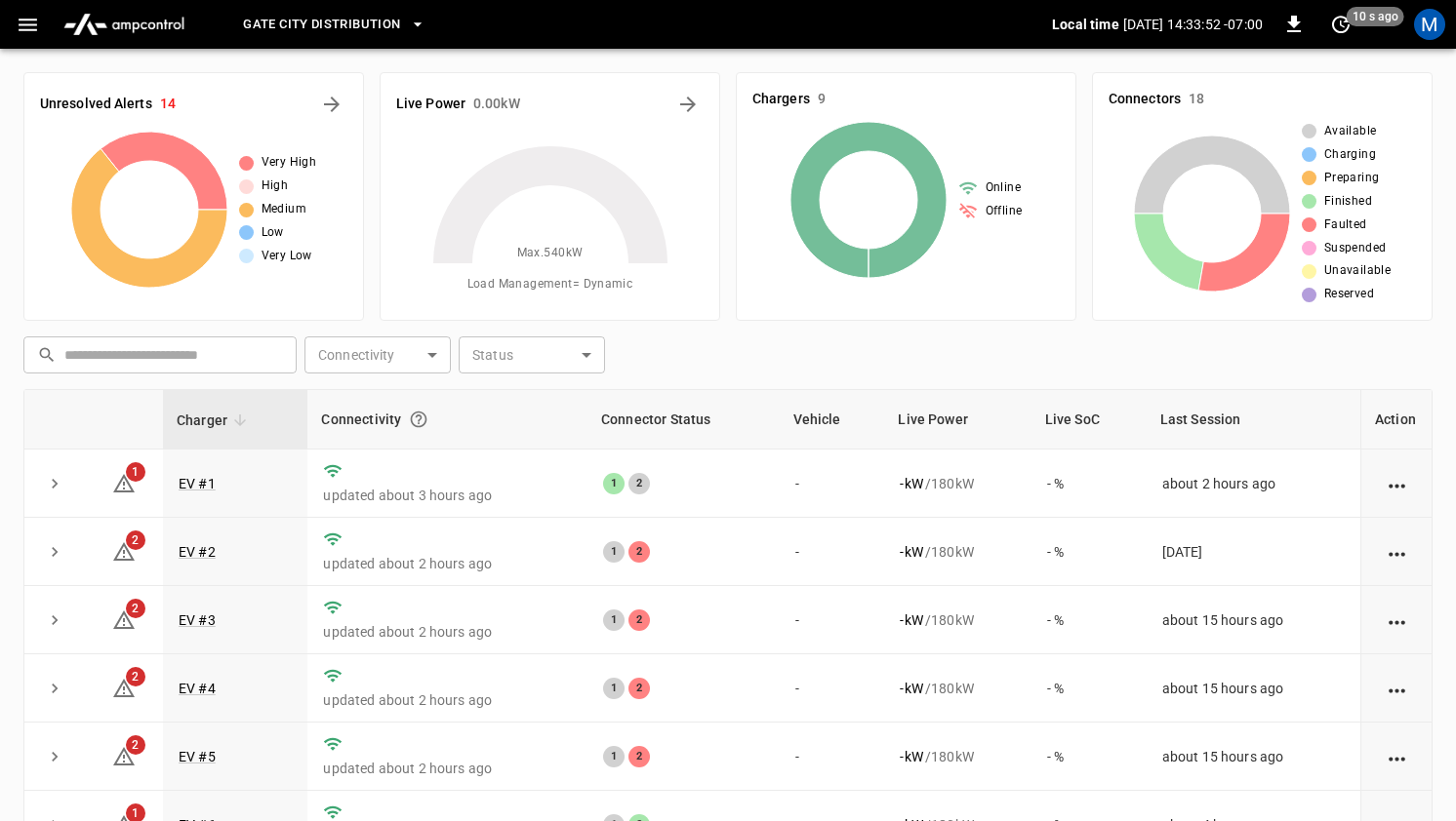
click at [698, 379] on div "​ ​ Connectivity ​ Connectivity Status ​ Status Charger Connectivity Connector …" at bounding box center [727, 672] width 1409 height 687
